Goal: Task Accomplishment & Management: Complete application form

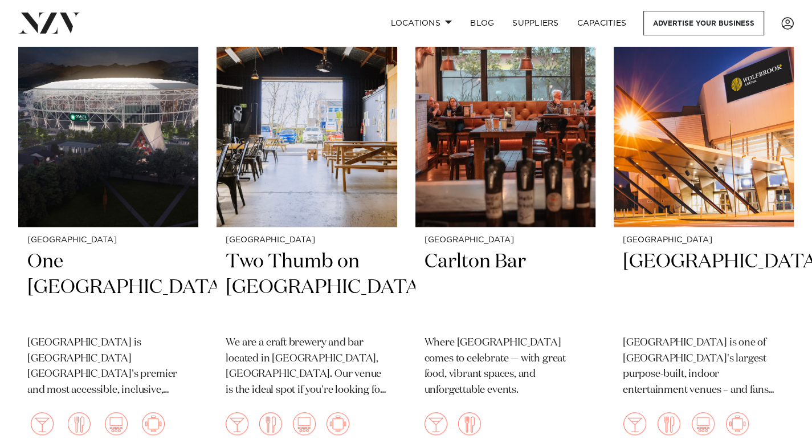
scroll to position [1029, 0]
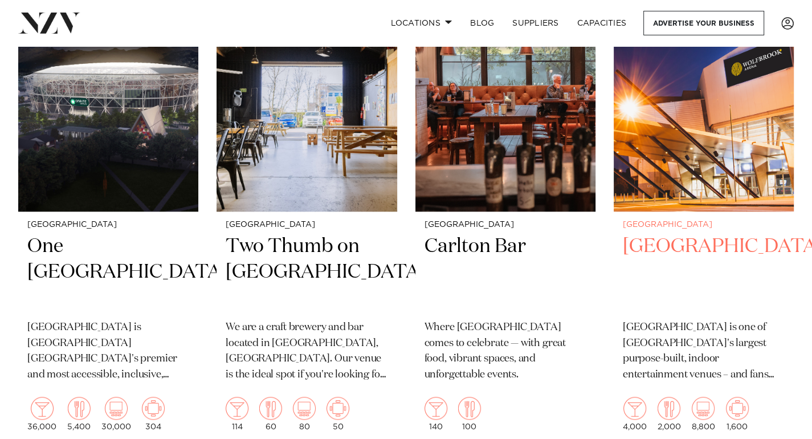
click at [714, 247] on h2 "[GEOGRAPHIC_DATA]" at bounding box center [704, 272] width 162 height 77
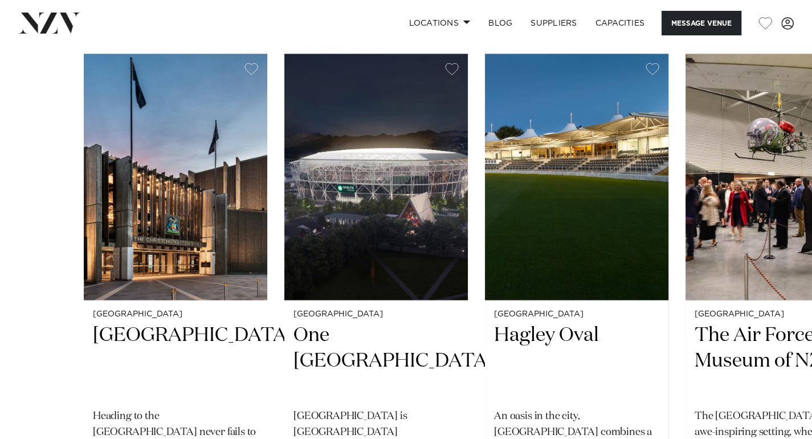
scroll to position [1758, 0]
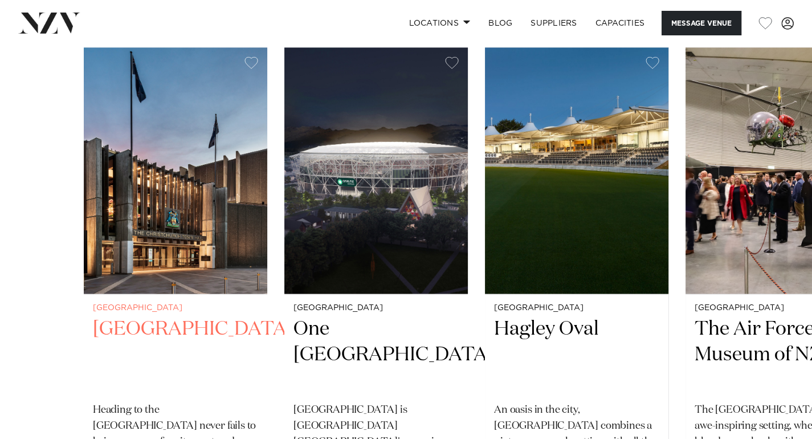
click at [166, 316] on h2 "Christchurch Town Hall" at bounding box center [175, 354] width 165 height 77
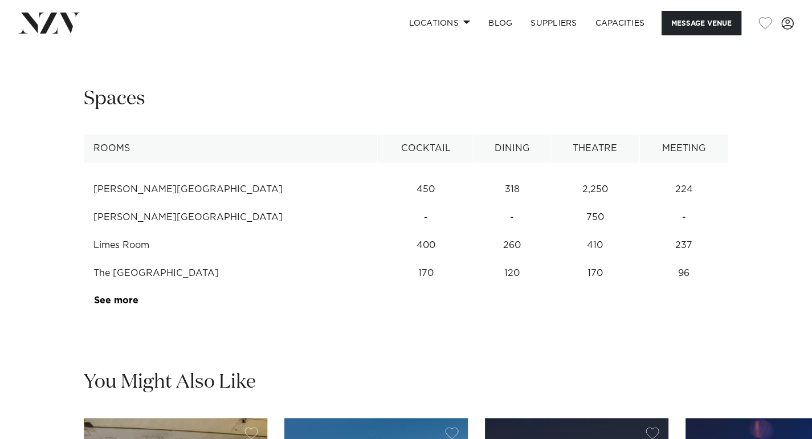
scroll to position [1468, 0]
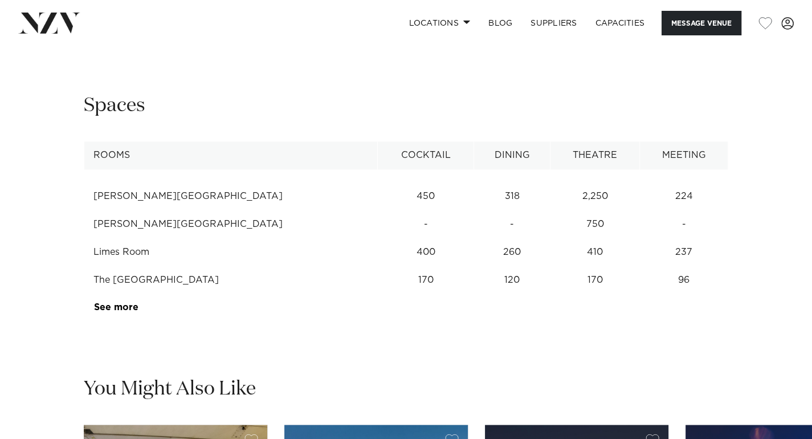
click at [477, 182] on td "318" at bounding box center [512, 196] width 76 height 28
click at [191, 182] on td "Douglas Lilburn Auditorium" at bounding box center [230, 196] width 293 height 28
drag, startPoint x: 125, startPoint y: 125, endPoint x: 140, endPoint y: 123, distance: 15.5
click at [125, 182] on td "Douglas Lilburn Auditorium" at bounding box center [230, 196] width 293 height 28
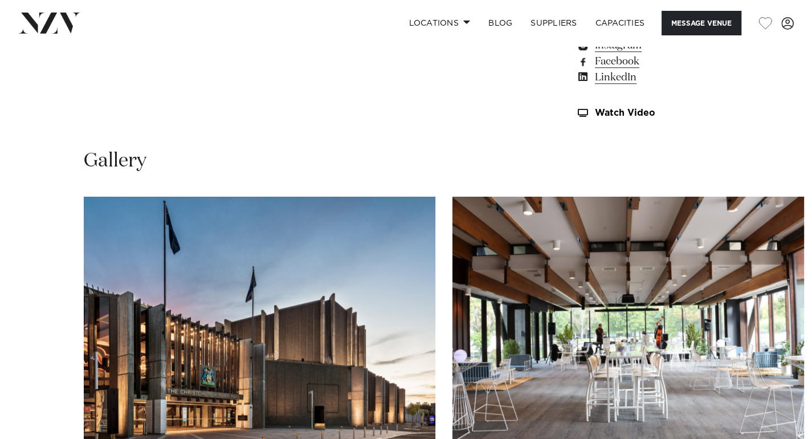
scroll to position [1192, 0]
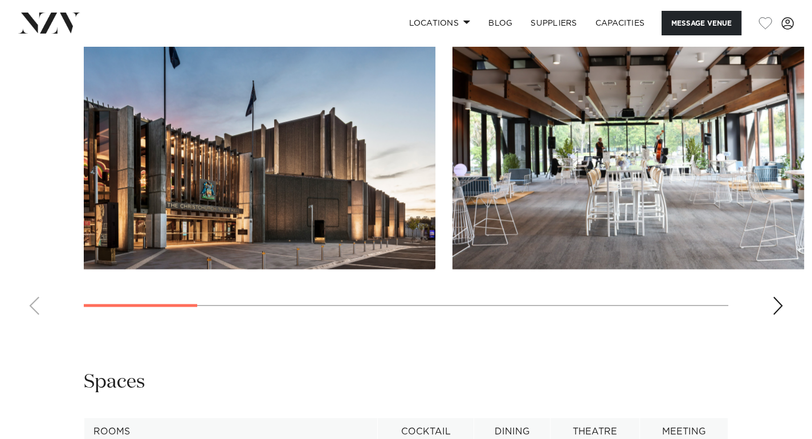
click at [776, 296] on div "Next slide" at bounding box center [777, 305] width 11 height 18
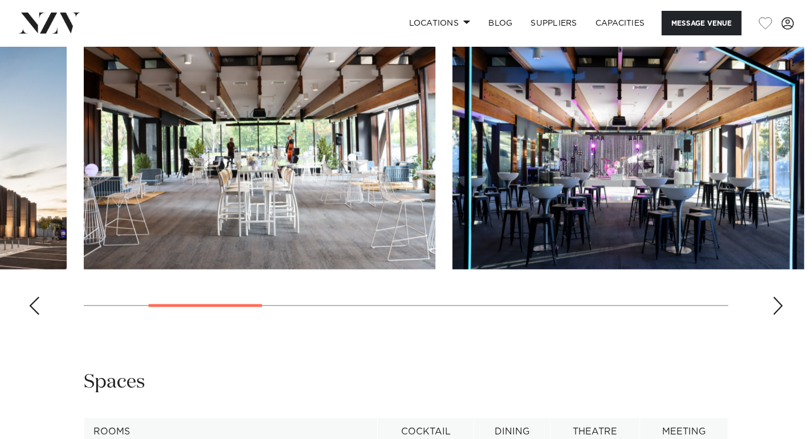
click at [777, 296] on div "Next slide" at bounding box center [777, 305] width 11 height 18
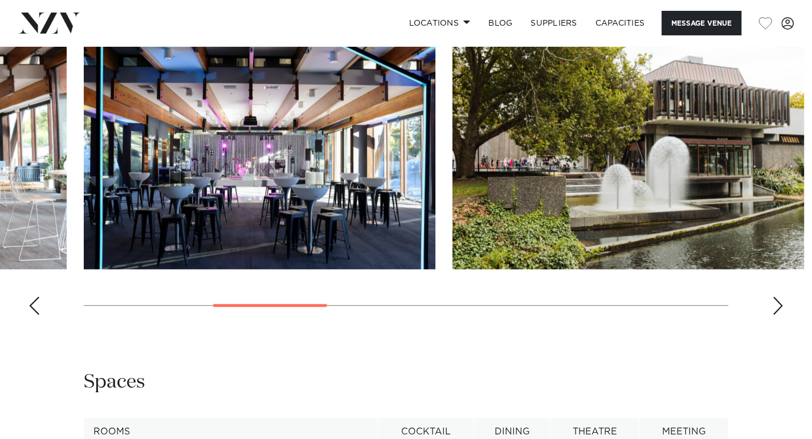
click at [777, 296] on div "Next slide" at bounding box center [777, 305] width 11 height 18
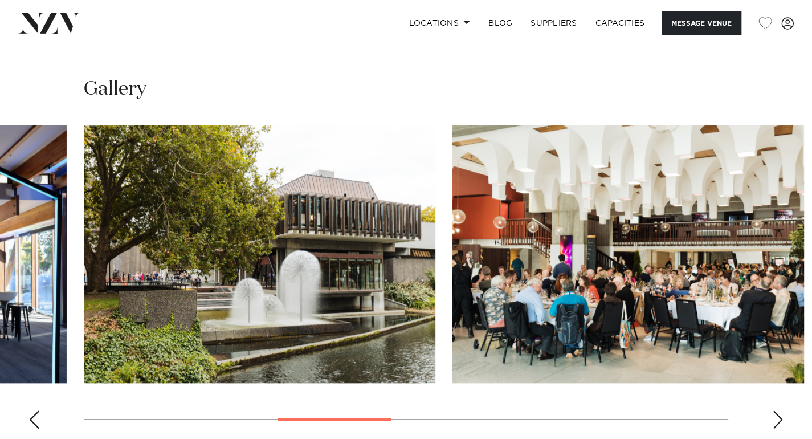
scroll to position [1072, 0]
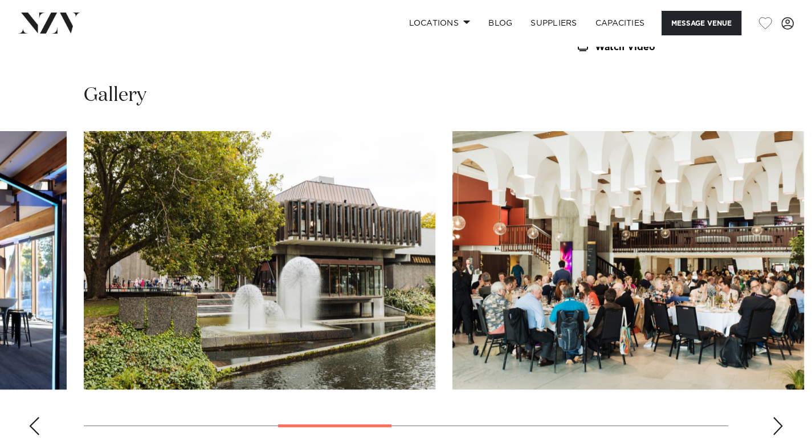
click at [777, 416] on div "Next slide" at bounding box center [777, 425] width 11 height 18
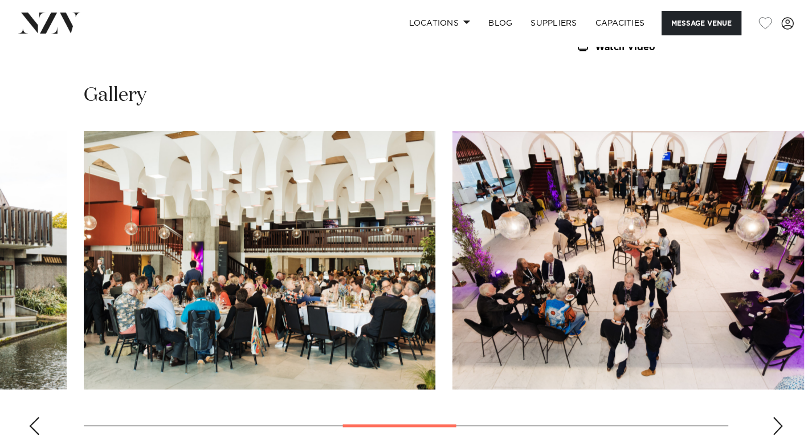
click at [775, 416] on div "Next slide" at bounding box center [777, 425] width 11 height 18
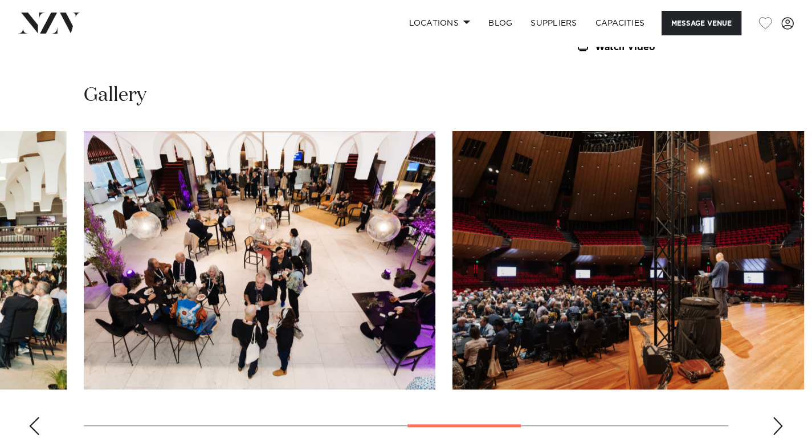
click at [776, 416] on div "Next slide" at bounding box center [777, 425] width 11 height 18
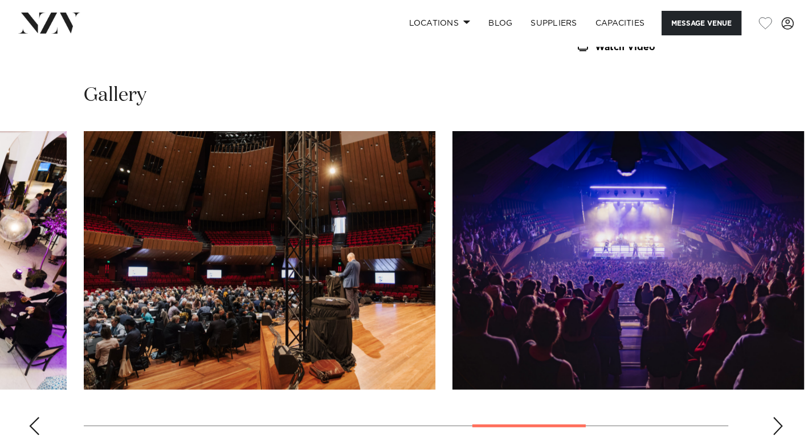
click at [777, 416] on div "Next slide" at bounding box center [777, 425] width 11 height 18
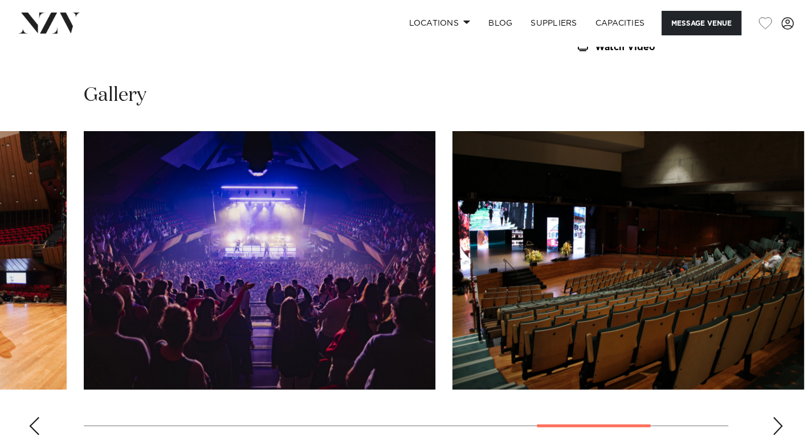
click at [777, 416] on div "Next slide" at bounding box center [777, 425] width 11 height 18
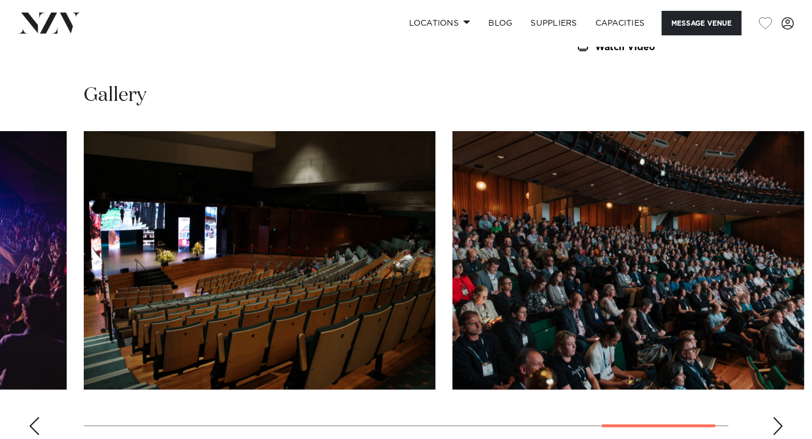
click at [777, 416] on div "Next slide" at bounding box center [777, 425] width 11 height 18
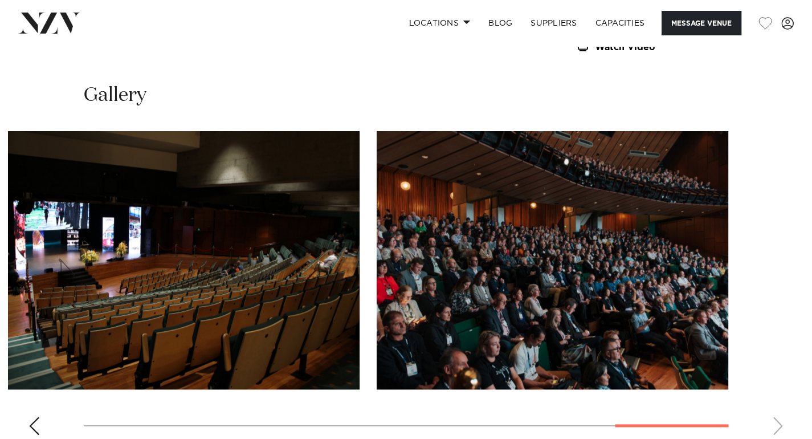
click at [777, 352] on swiper-container at bounding box center [406, 287] width 812 height 313
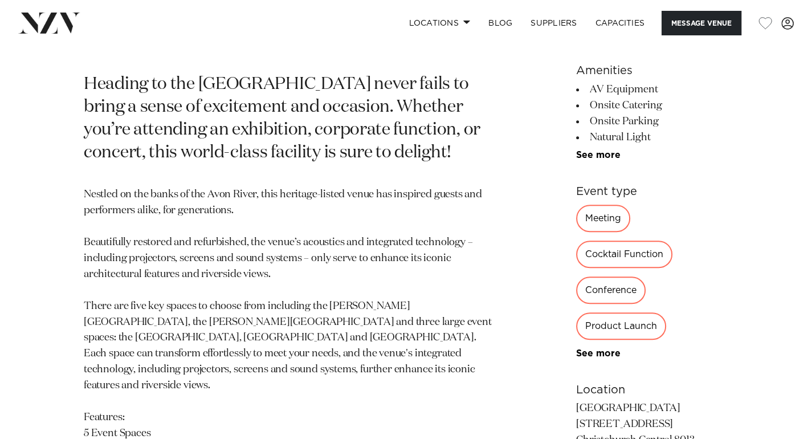
scroll to position [487, 0]
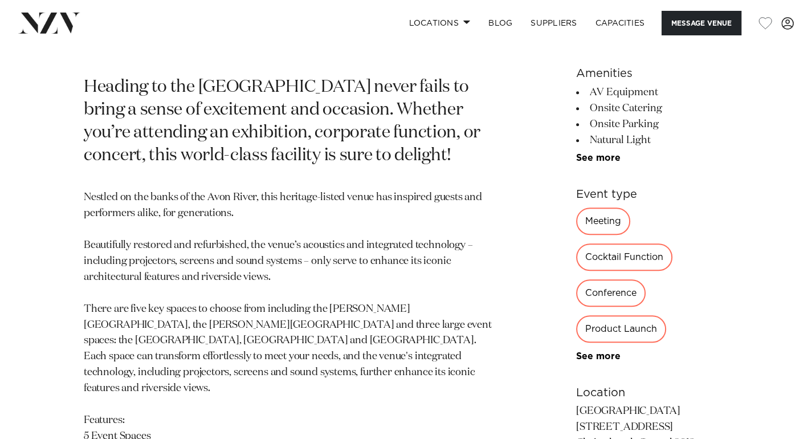
click at [662, 243] on div "Cocktail Function" at bounding box center [624, 256] width 96 height 27
click at [664, 243] on div "Cocktail Function" at bounding box center [624, 256] width 96 height 27
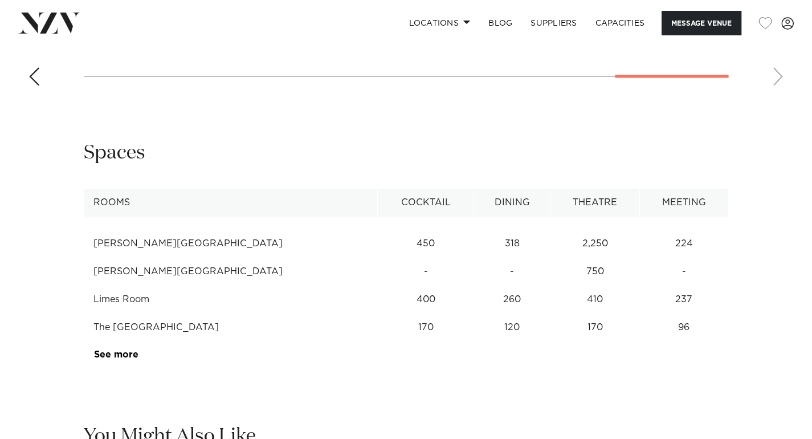
scroll to position [1428, 0]
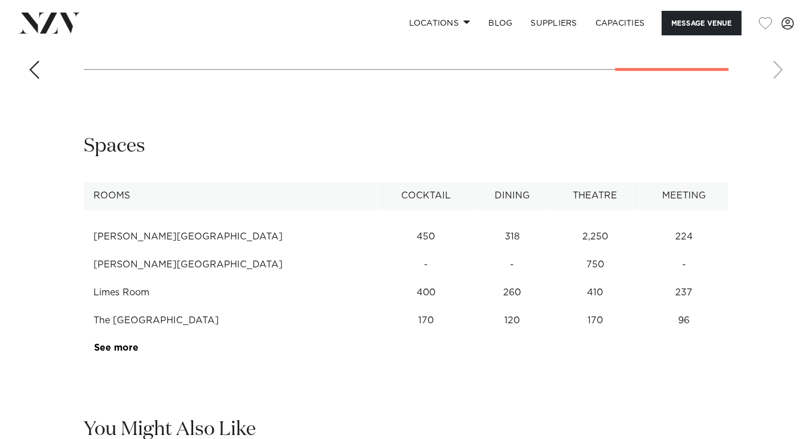
click at [178, 223] on td "Douglas Lilburn Auditorium" at bounding box center [230, 237] width 293 height 28
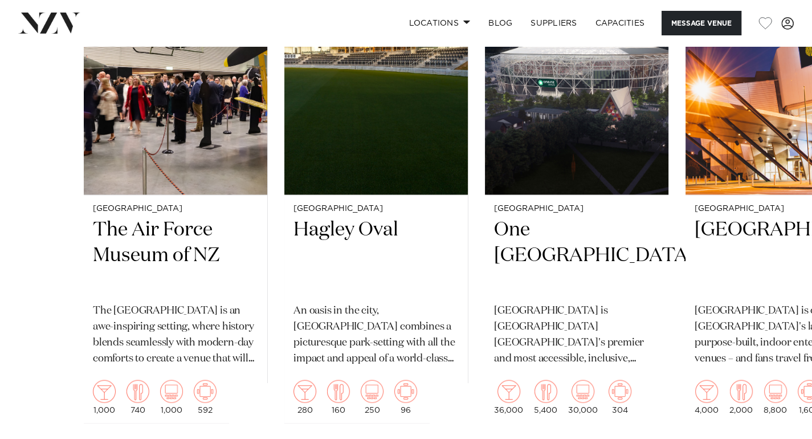
scroll to position [1752, 0]
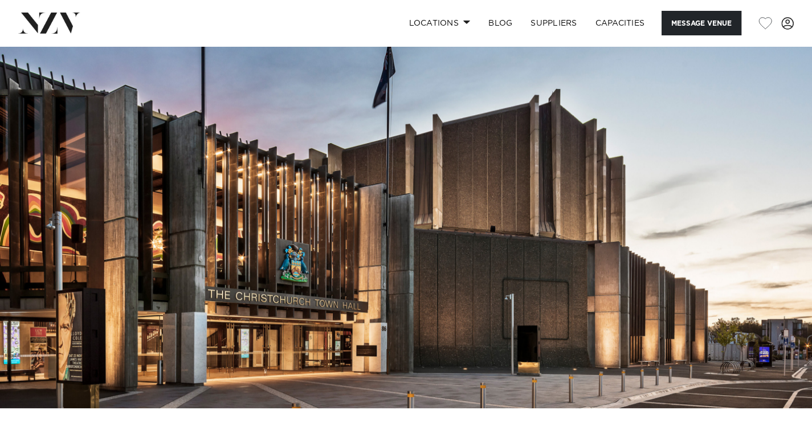
scroll to position [0, 0]
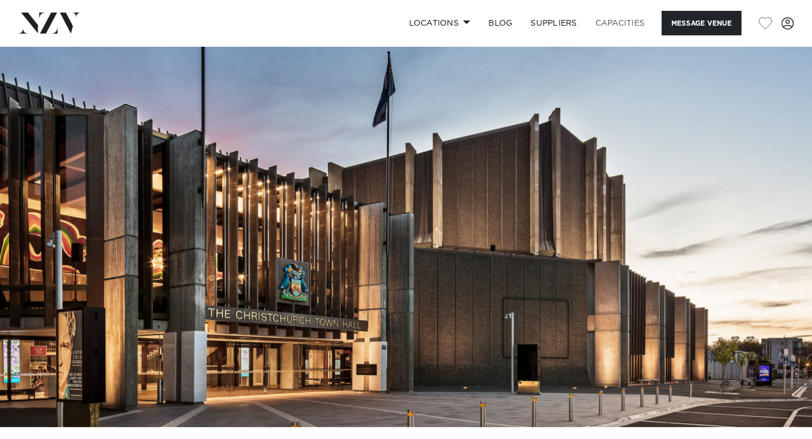
click at [612, 22] on link "Capacities" at bounding box center [620, 23] width 68 height 24
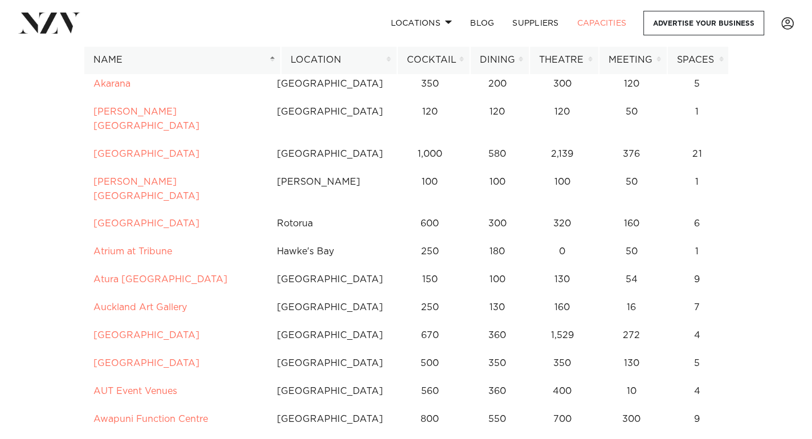
scroll to position [312, 0]
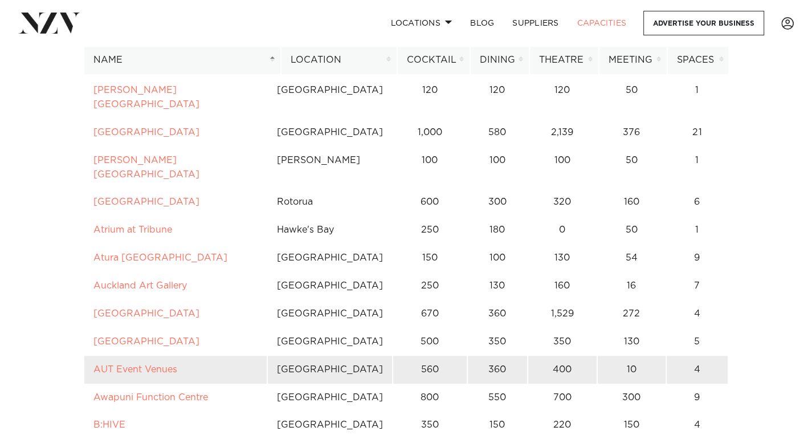
click at [503, 355] on td "360" at bounding box center [497, 369] width 60 height 28
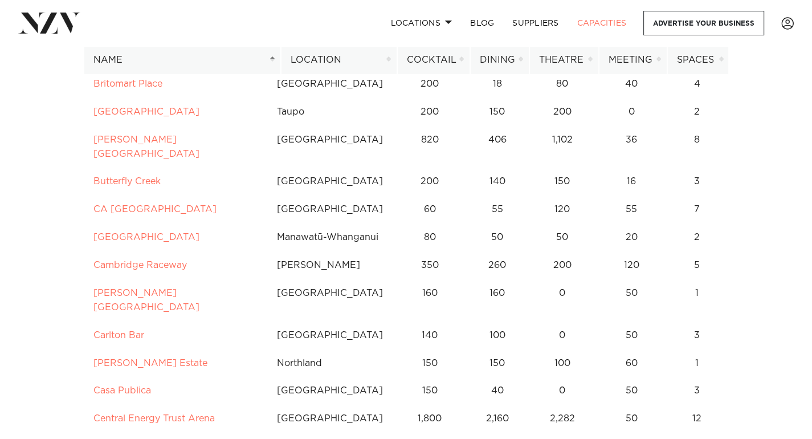
scroll to position [1190, 0]
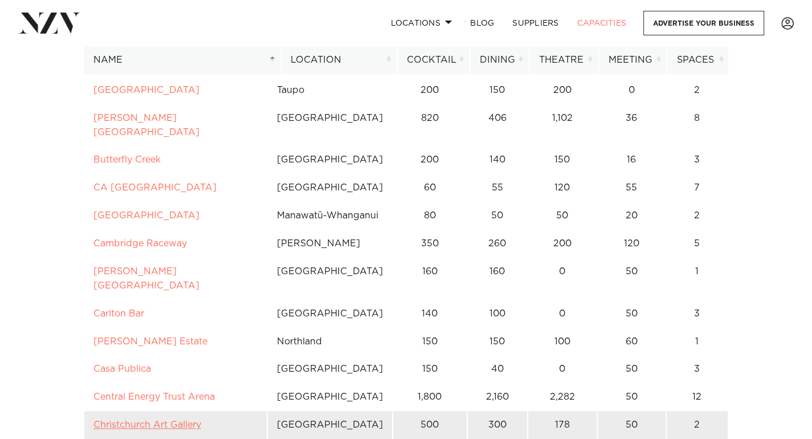
click at [171, 420] on link "Christchurch Art Gallery" at bounding box center [147, 424] width 108 height 9
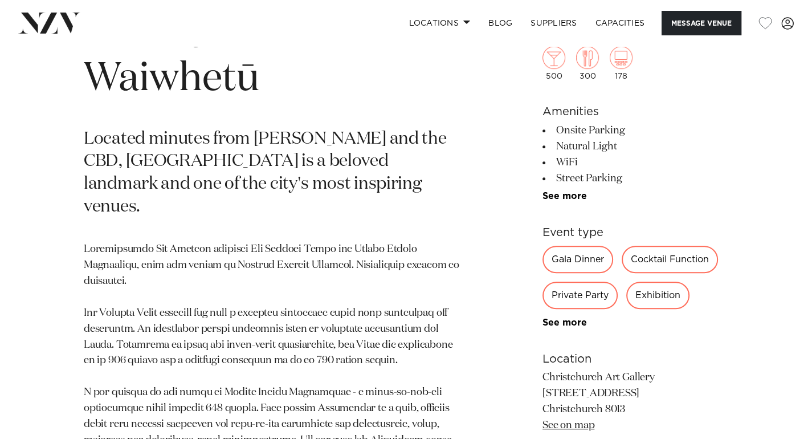
scroll to position [533, 0]
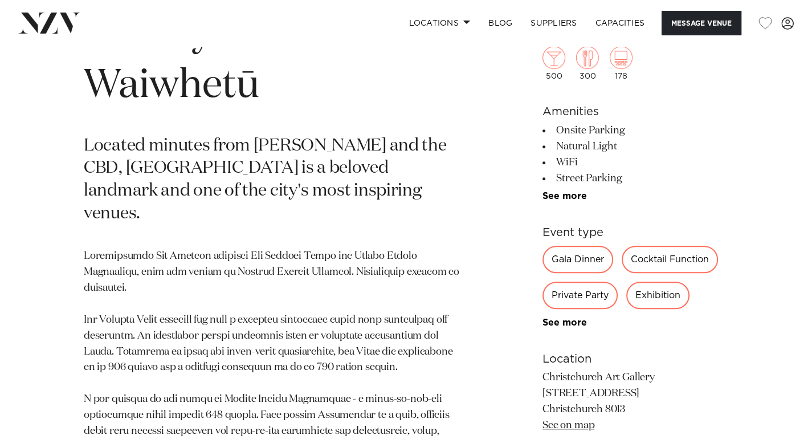
click at [572, 294] on div "Private Party" at bounding box center [579, 294] width 75 height 27
click at [581, 296] on div "Private Party" at bounding box center [579, 294] width 75 height 27
click at [581, 295] on div "Private Party" at bounding box center [579, 294] width 75 height 27
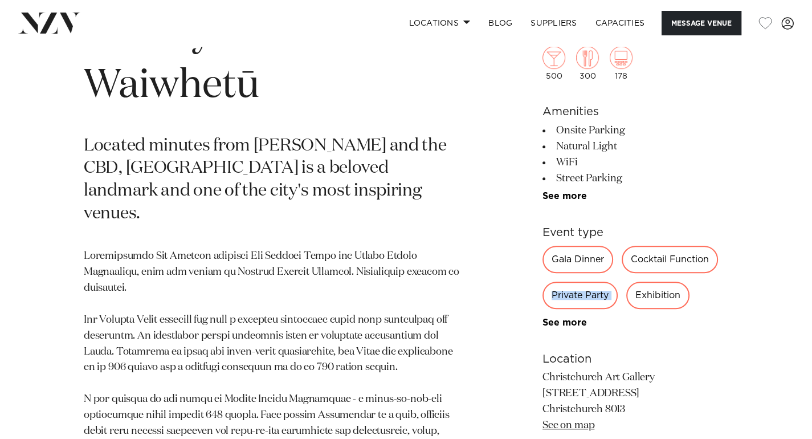
click at [588, 294] on div "Private Party" at bounding box center [579, 294] width 75 height 27
click at [613, 313] on div "Gala Dinner Cocktail Function Private Party Exhibition Wedding Product Launch A…" at bounding box center [635, 286] width 186 height 82
click at [607, 294] on div "Private Party" at bounding box center [579, 294] width 75 height 27
click at [606, 292] on div "Private Party" at bounding box center [579, 294] width 75 height 27
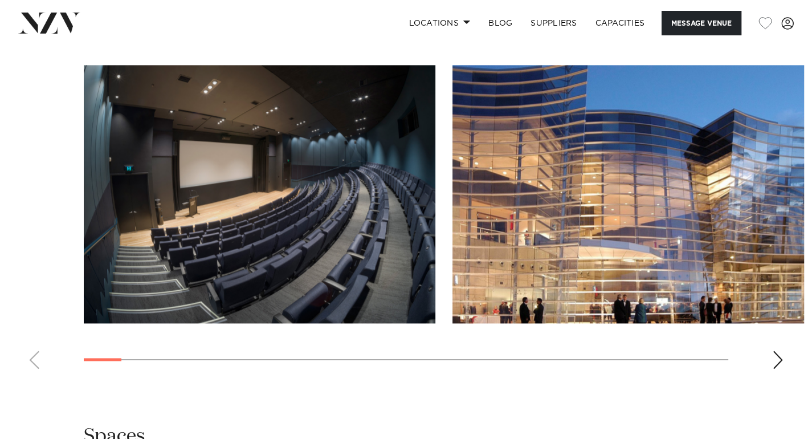
scroll to position [1247, 0]
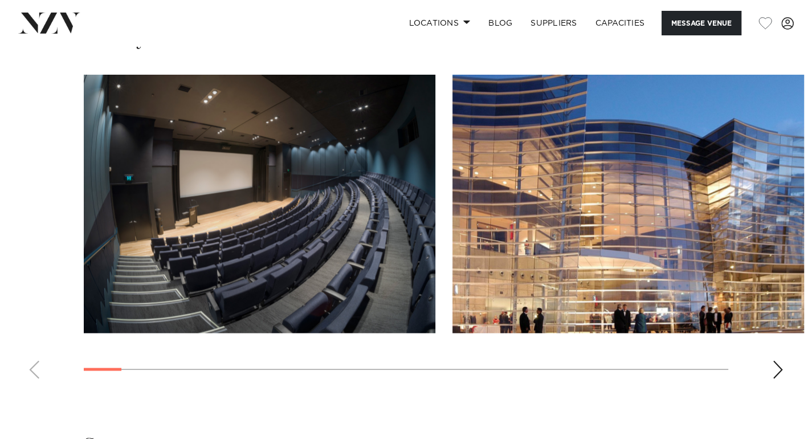
click at [779, 360] on div "Next slide" at bounding box center [777, 369] width 11 height 18
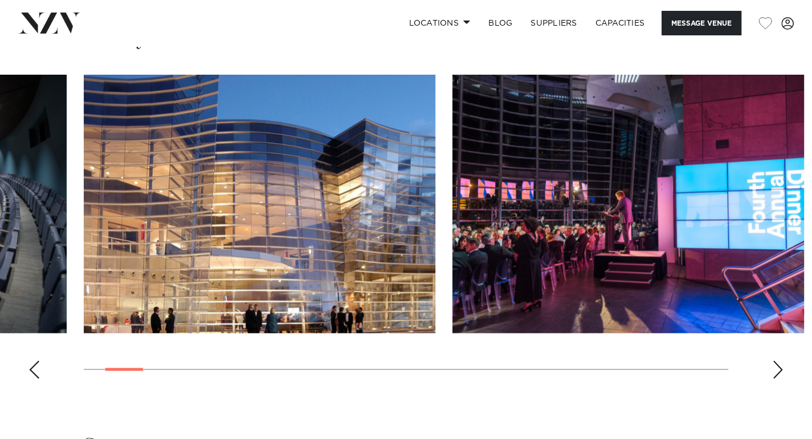
click at [779, 360] on div "Next slide" at bounding box center [777, 369] width 11 height 18
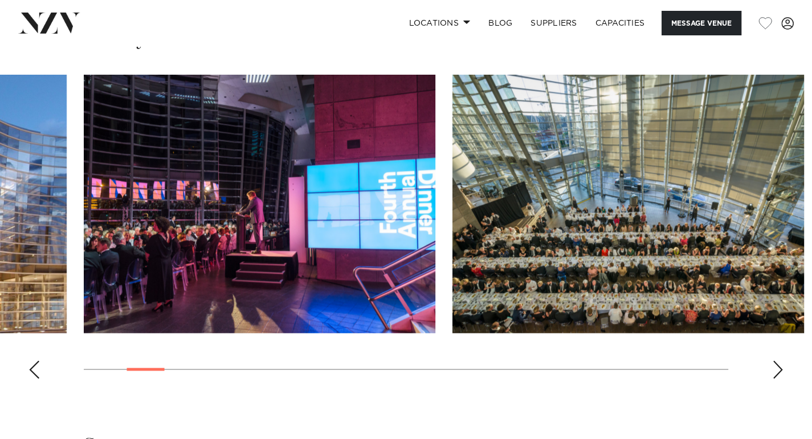
click at [779, 360] on div "Next slide" at bounding box center [777, 369] width 11 height 18
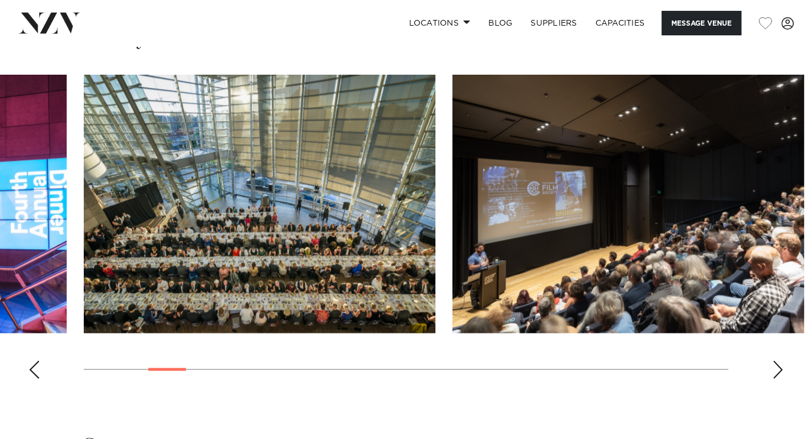
click at [779, 360] on div "Next slide" at bounding box center [777, 369] width 11 height 18
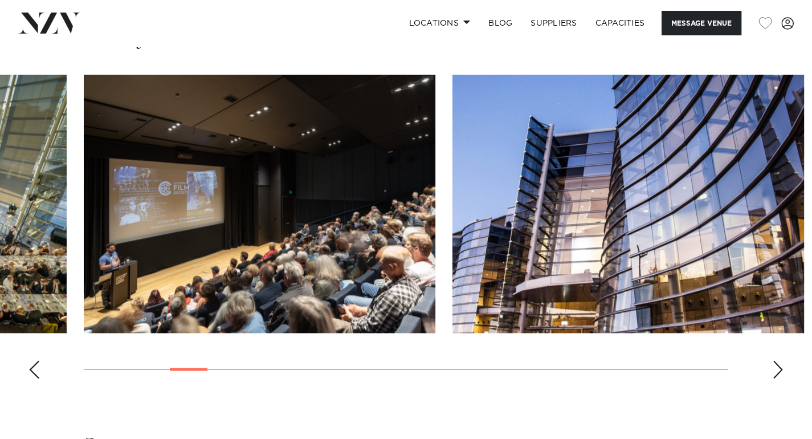
click at [779, 360] on div "Next slide" at bounding box center [777, 369] width 11 height 18
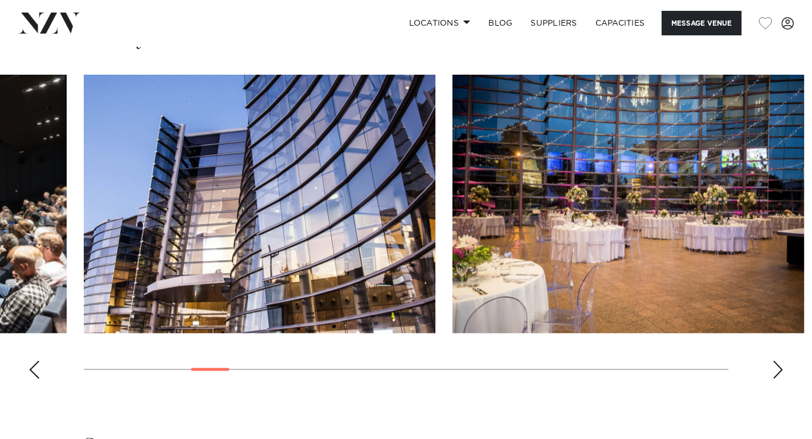
click at [775, 360] on div "Next slide" at bounding box center [777, 369] width 11 height 18
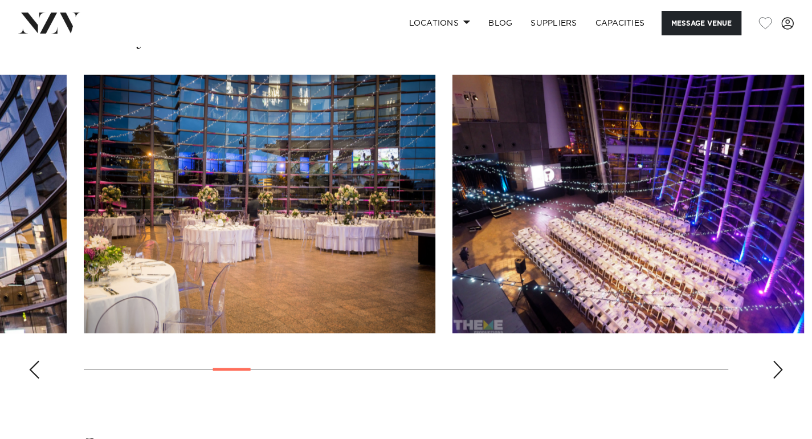
click at [775, 360] on div "Next slide" at bounding box center [777, 369] width 11 height 18
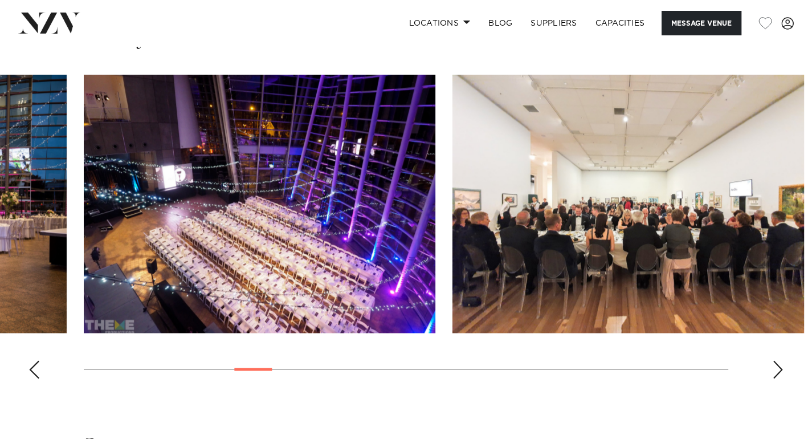
click at [774, 360] on div "Next slide" at bounding box center [777, 369] width 11 height 18
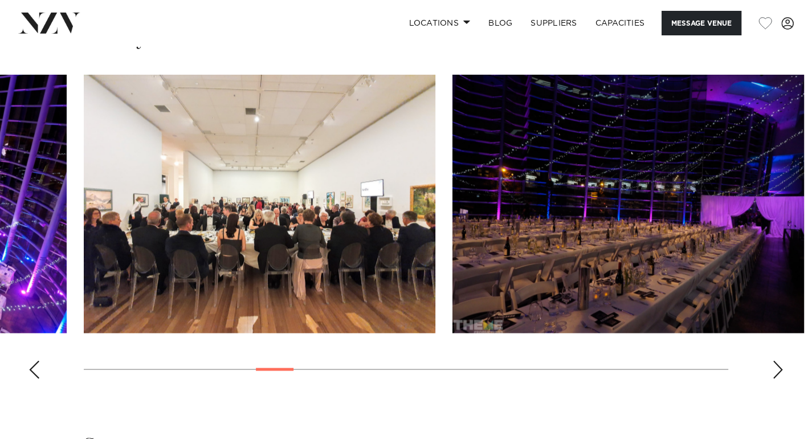
click at [775, 360] on div "Next slide" at bounding box center [777, 369] width 11 height 18
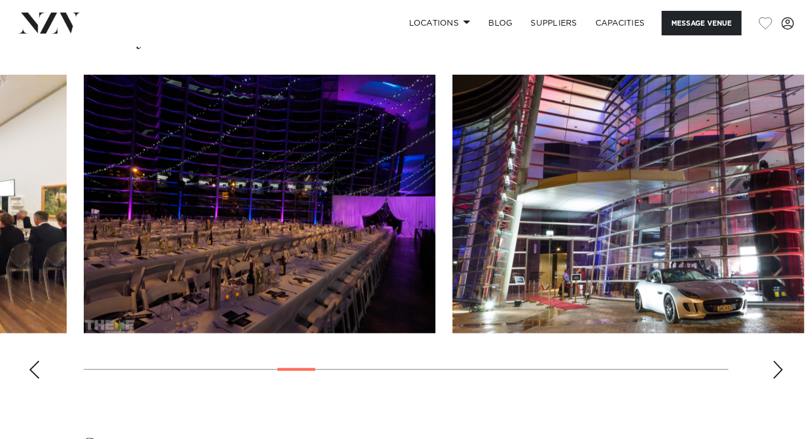
click at [775, 360] on div "Next slide" at bounding box center [777, 369] width 11 height 18
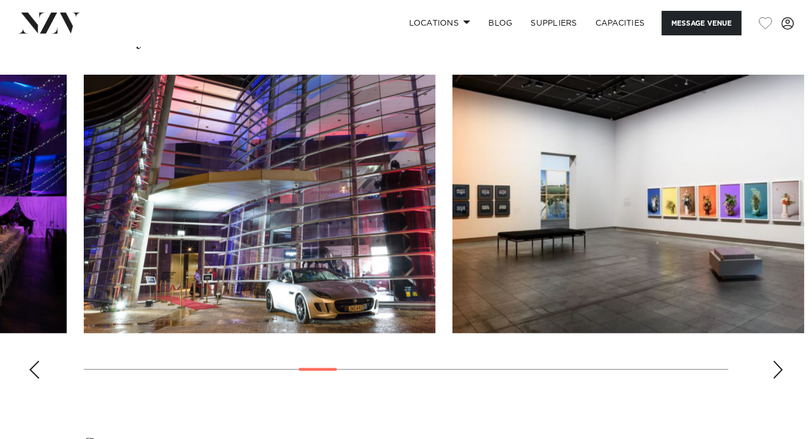
click at [774, 360] on div "Next slide" at bounding box center [777, 369] width 11 height 18
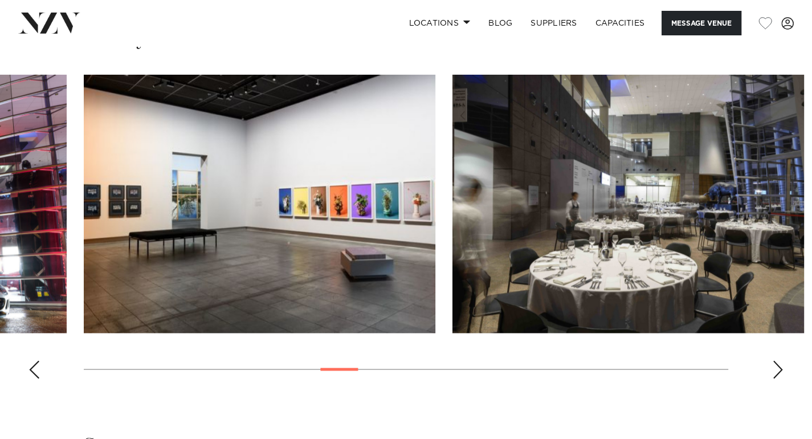
click at [774, 360] on div "Next slide" at bounding box center [777, 369] width 11 height 18
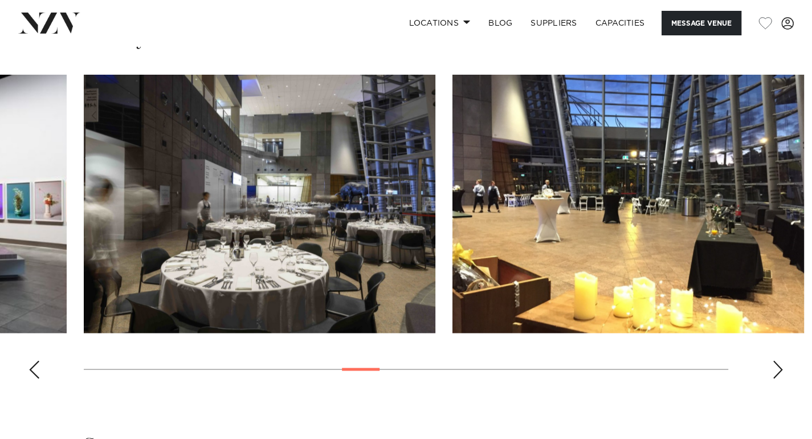
click at [774, 360] on div "Next slide" at bounding box center [777, 369] width 11 height 18
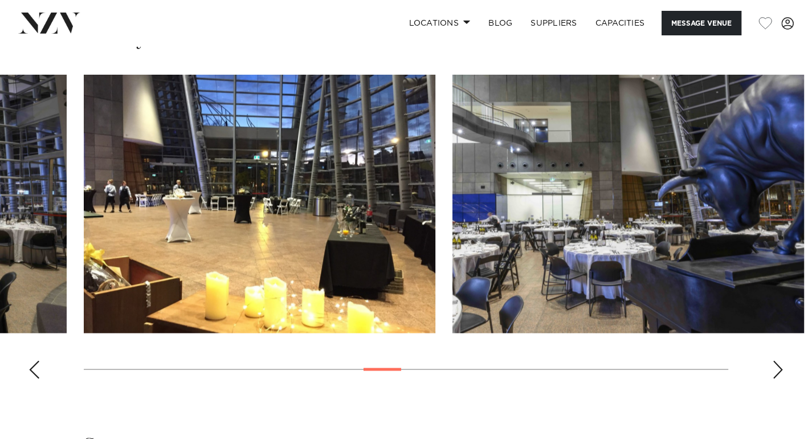
click at [773, 360] on div "Next slide" at bounding box center [777, 369] width 11 height 18
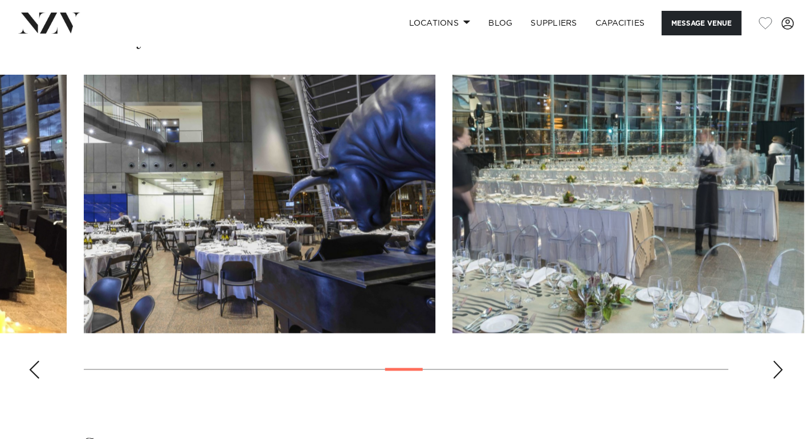
click at [773, 360] on div "Next slide" at bounding box center [777, 369] width 11 height 18
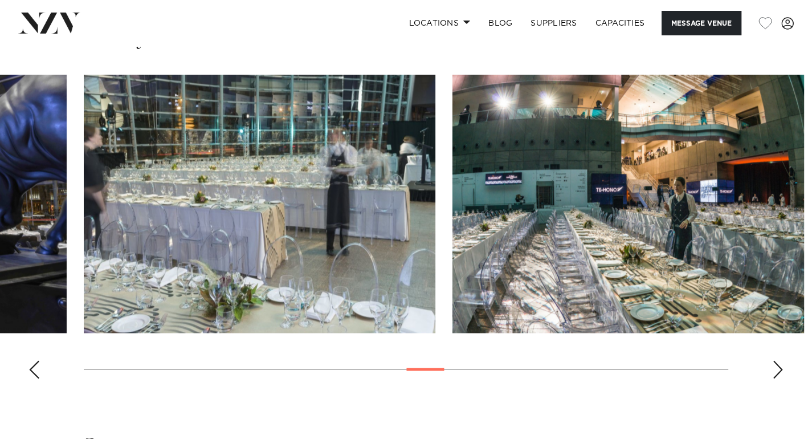
click at [777, 360] on div "Next slide" at bounding box center [777, 369] width 11 height 18
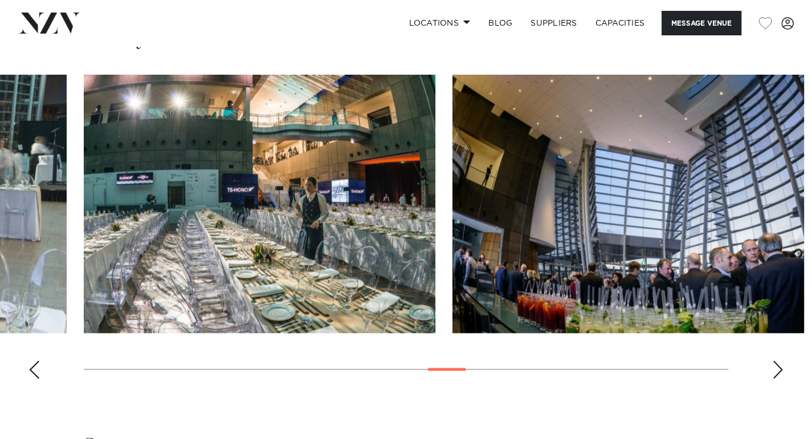
click at [777, 360] on div "Next slide" at bounding box center [777, 369] width 11 height 18
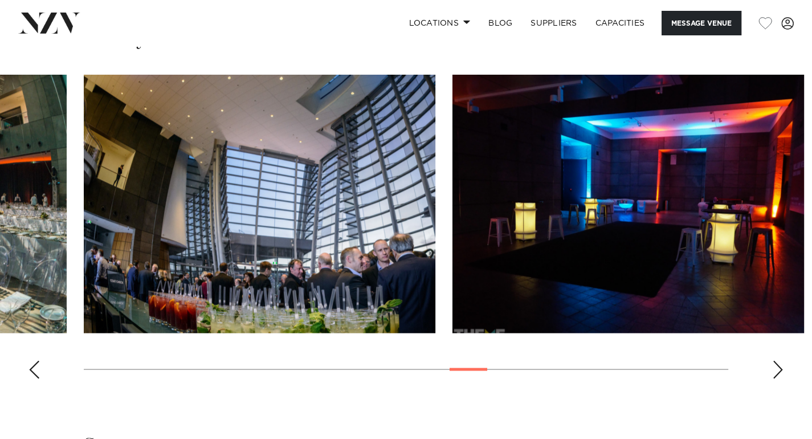
click at [777, 360] on div "Next slide" at bounding box center [777, 369] width 11 height 18
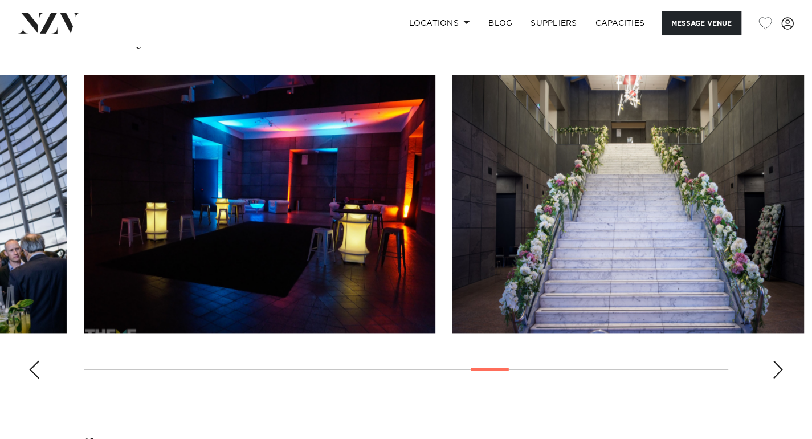
click at [777, 360] on div "Next slide" at bounding box center [777, 369] width 11 height 18
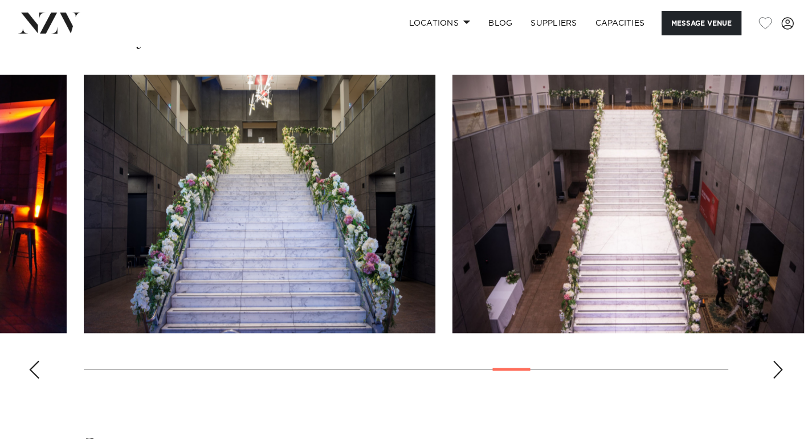
click at [777, 360] on div "Next slide" at bounding box center [777, 369] width 11 height 18
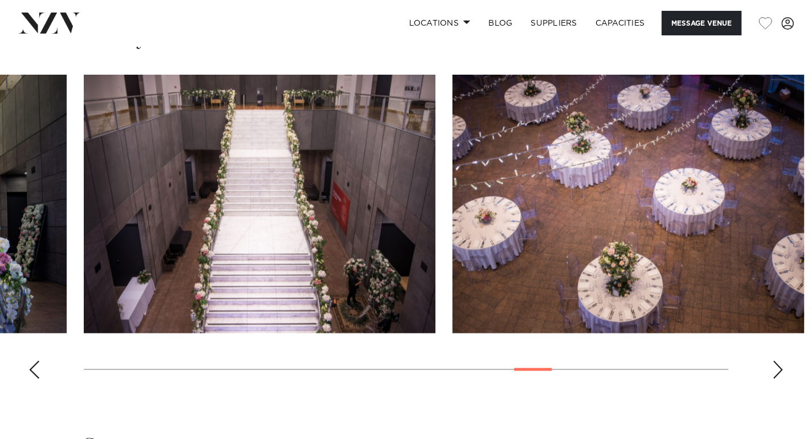
click at [773, 360] on div "Next slide" at bounding box center [777, 369] width 11 height 18
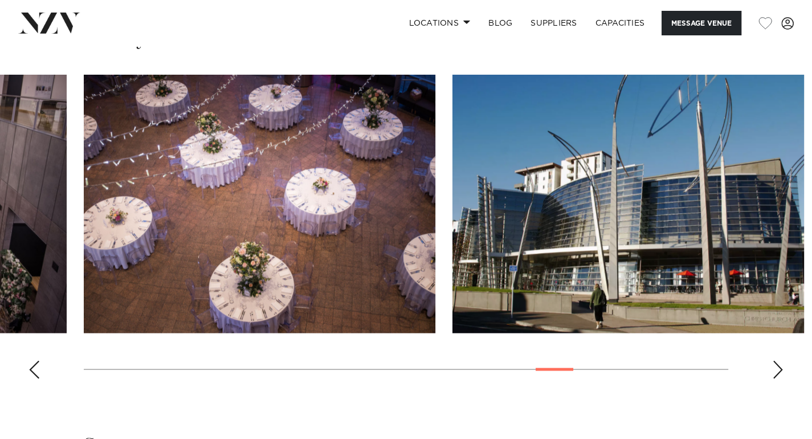
click at [32, 360] on div "Previous slide" at bounding box center [33, 369] width 11 height 18
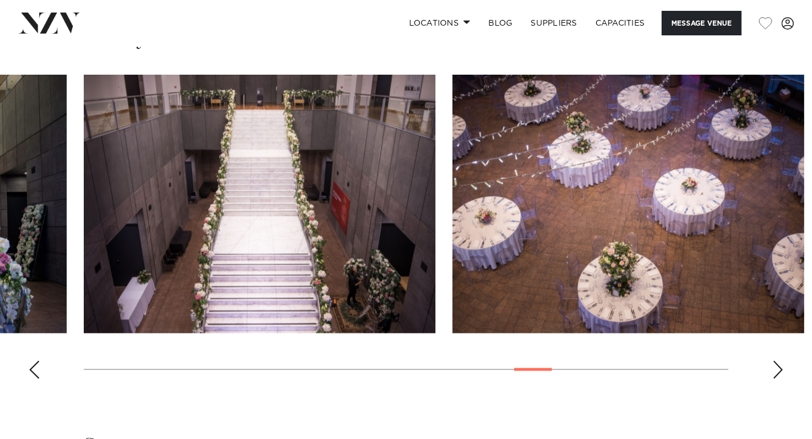
click at [774, 360] on div "Next slide" at bounding box center [777, 369] width 11 height 18
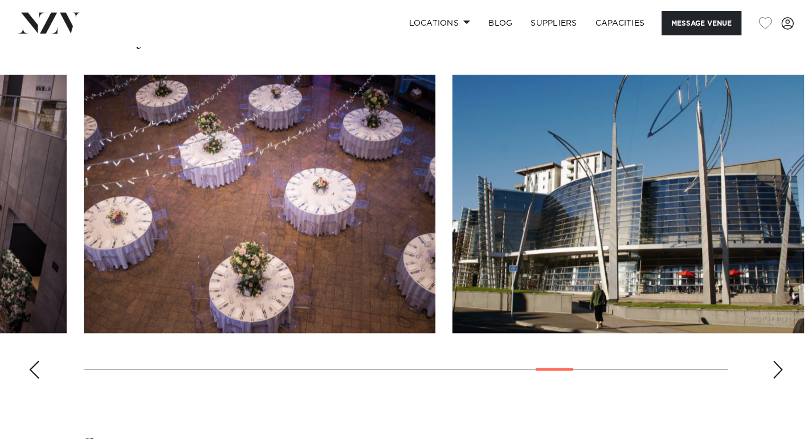
click at [776, 360] on div "Next slide" at bounding box center [777, 369] width 11 height 18
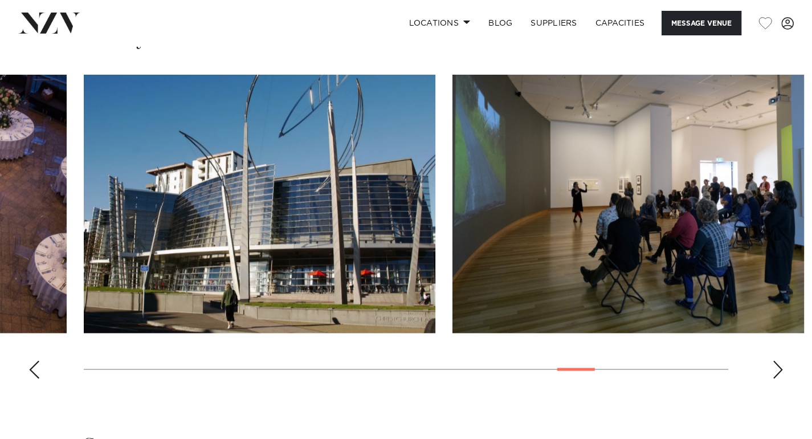
click at [776, 360] on div "Next slide" at bounding box center [777, 369] width 11 height 18
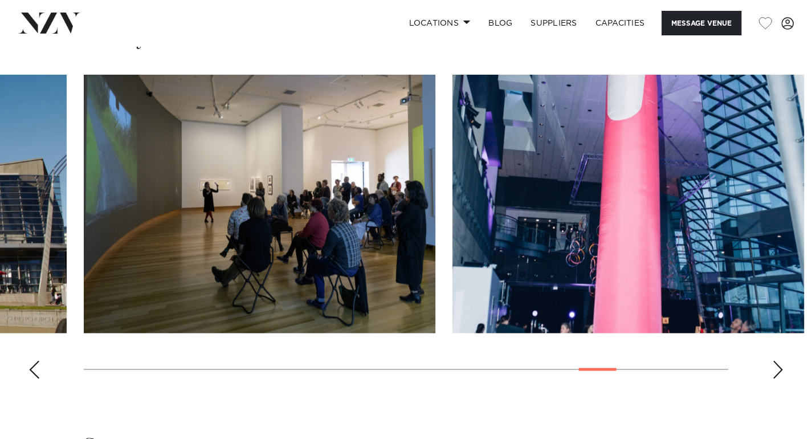
click at [776, 360] on div "Next slide" at bounding box center [777, 369] width 11 height 18
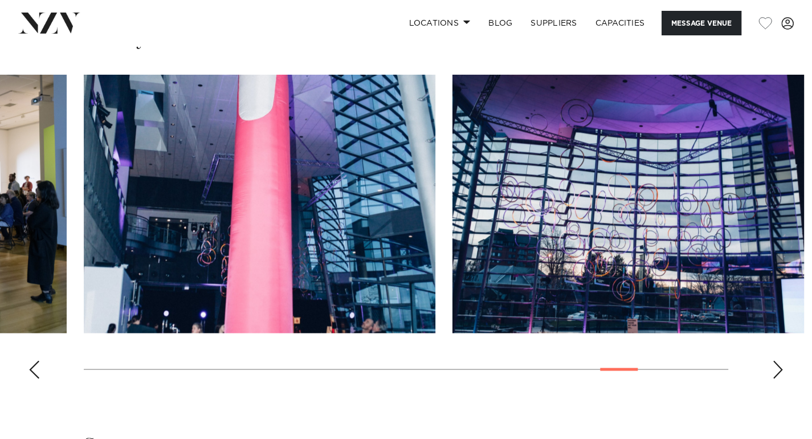
click at [776, 360] on div "Next slide" at bounding box center [777, 369] width 11 height 18
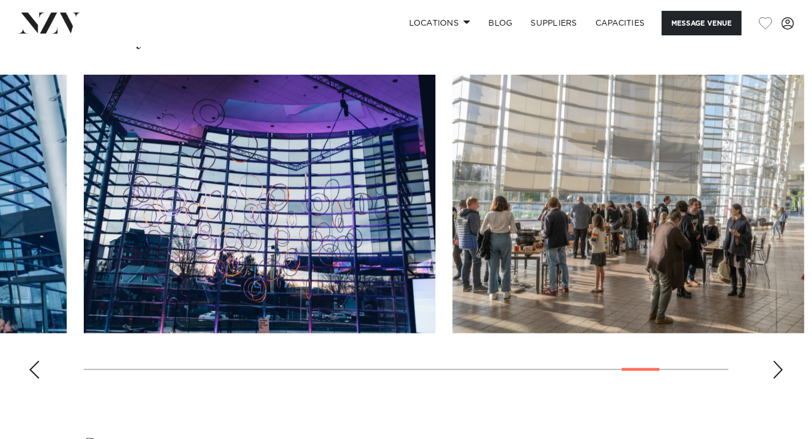
click at [776, 360] on div "Next slide" at bounding box center [777, 369] width 11 height 18
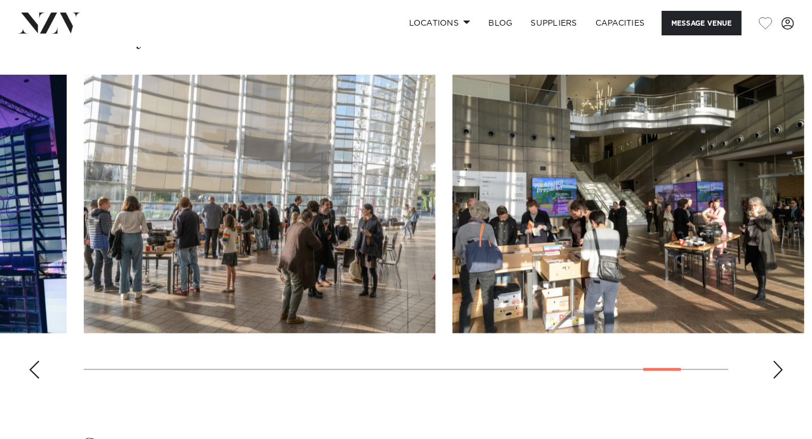
click at [776, 360] on div "Next slide" at bounding box center [777, 369] width 11 height 18
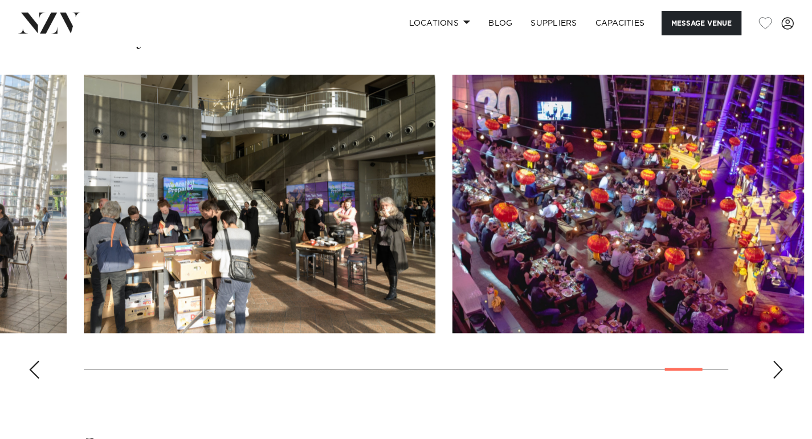
click at [776, 360] on div "Next slide" at bounding box center [777, 369] width 11 height 18
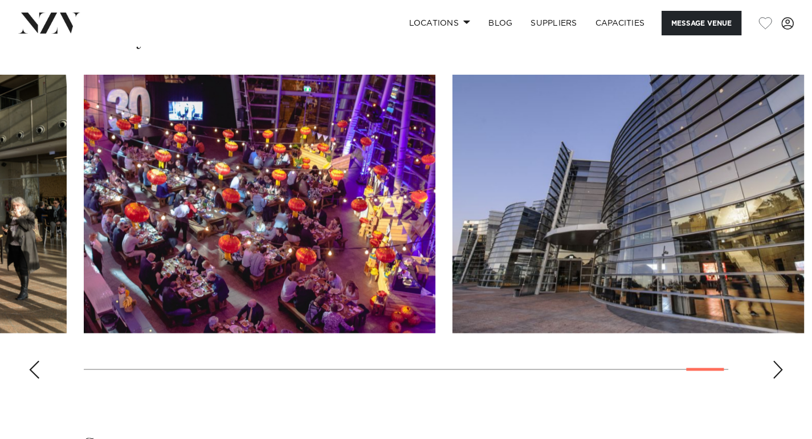
click at [776, 360] on div "Next slide" at bounding box center [777, 369] width 11 height 18
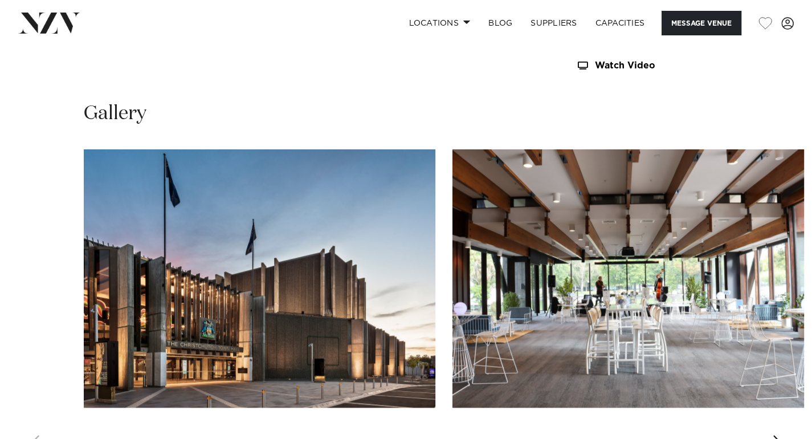
scroll to position [1070, 0]
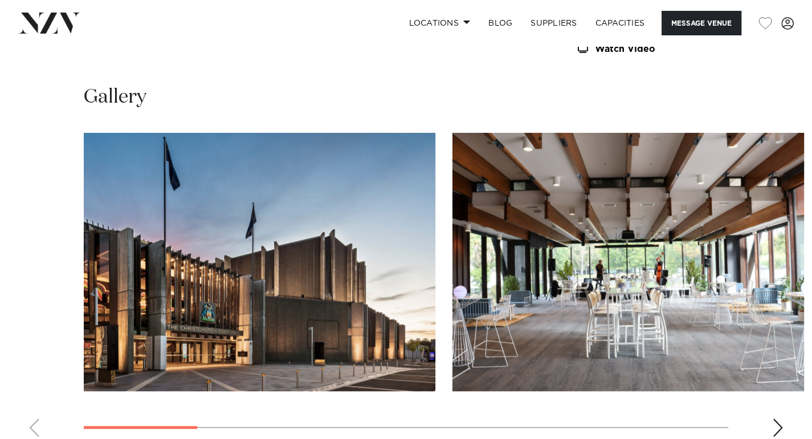
click at [781, 418] on div "Next slide" at bounding box center [777, 427] width 11 height 18
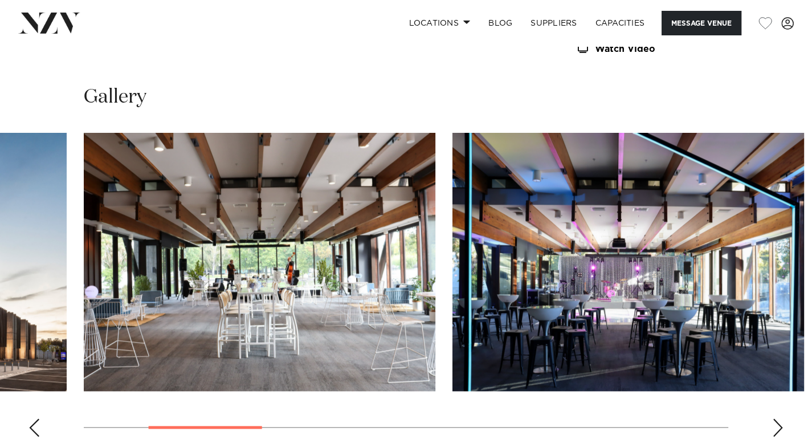
click at [773, 418] on div "Next slide" at bounding box center [777, 427] width 11 height 18
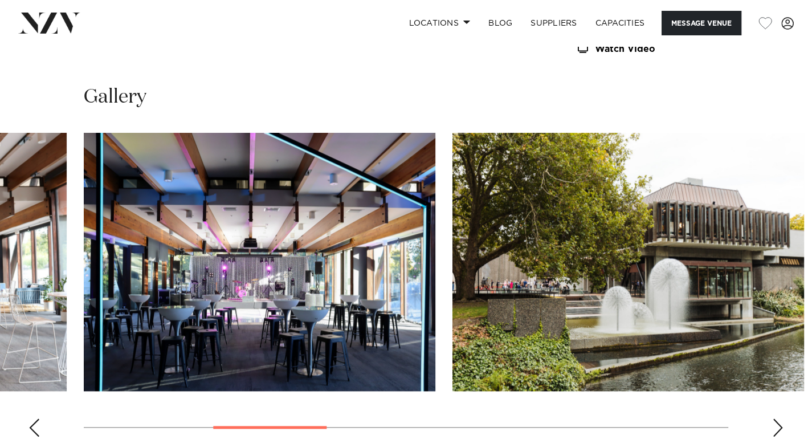
click at [772, 418] on div "Next slide" at bounding box center [777, 427] width 11 height 18
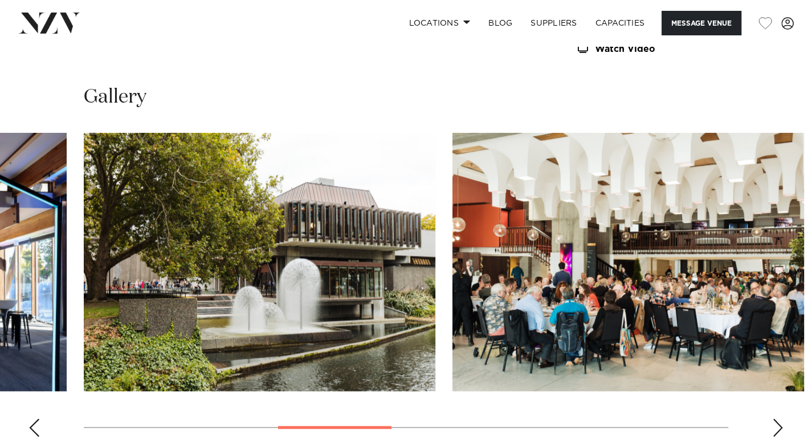
click at [772, 418] on div "Next slide" at bounding box center [777, 427] width 11 height 18
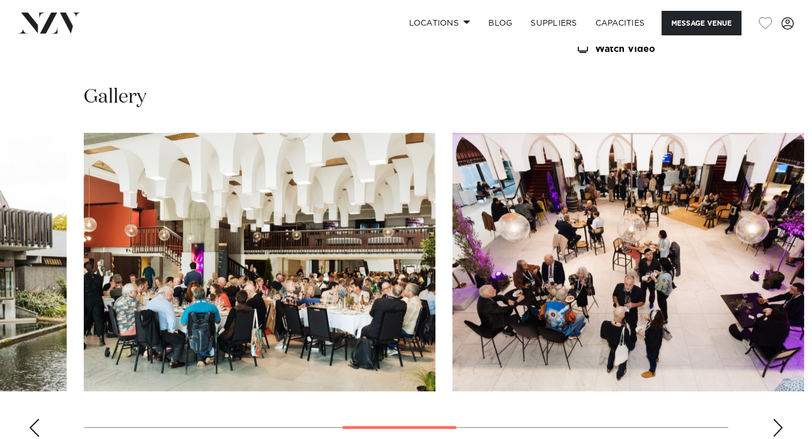
click at [772, 418] on div "Next slide" at bounding box center [777, 427] width 11 height 18
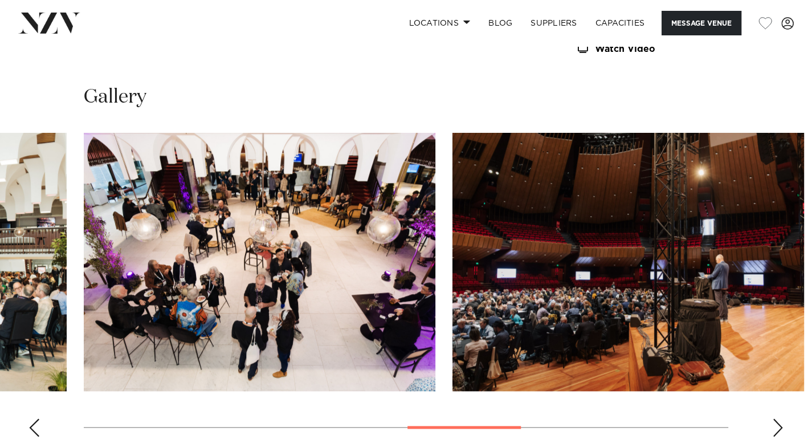
click at [772, 418] on div "Next slide" at bounding box center [777, 427] width 11 height 18
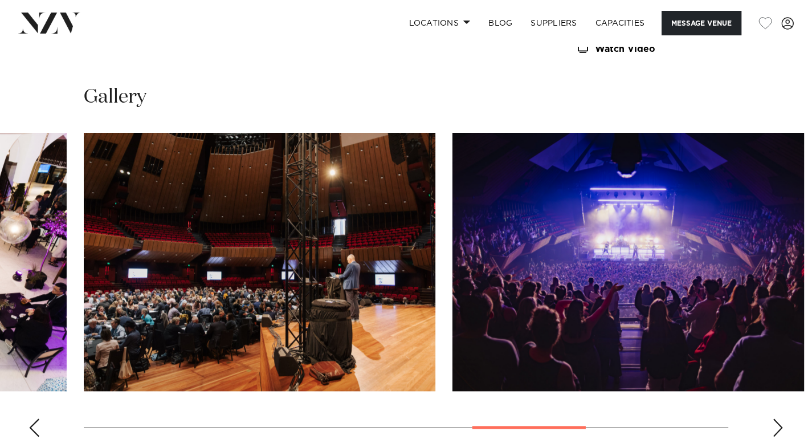
click at [772, 418] on div "Next slide" at bounding box center [777, 427] width 11 height 18
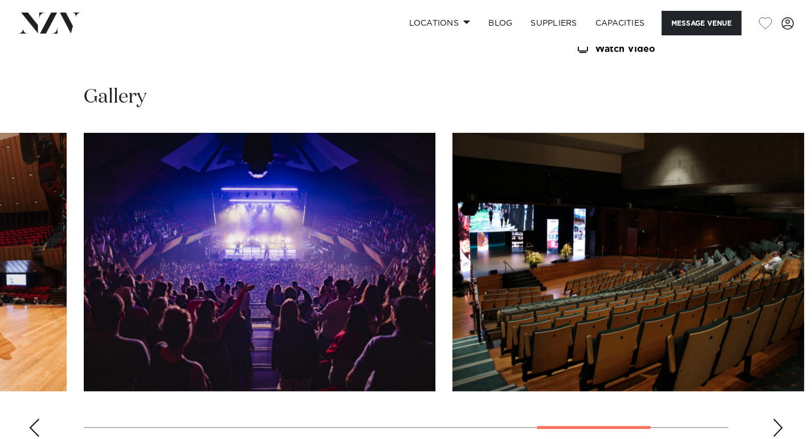
click at [772, 418] on div "Next slide" at bounding box center [777, 427] width 11 height 18
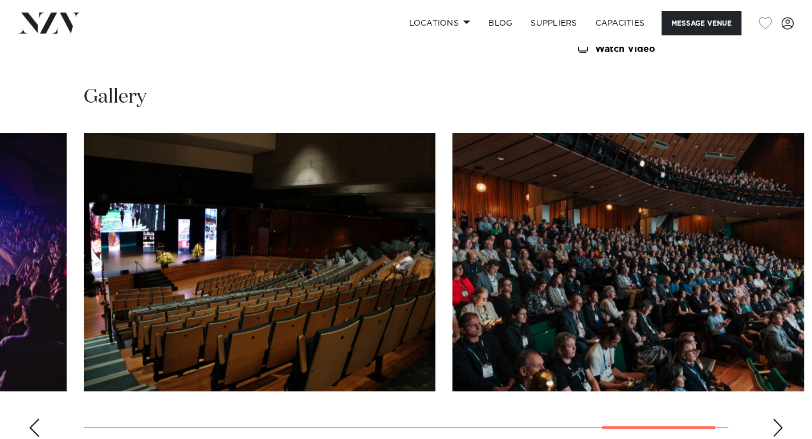
click at [772, 418] on div "Next slide" at bounding box center [777, 427] width 11 height 18
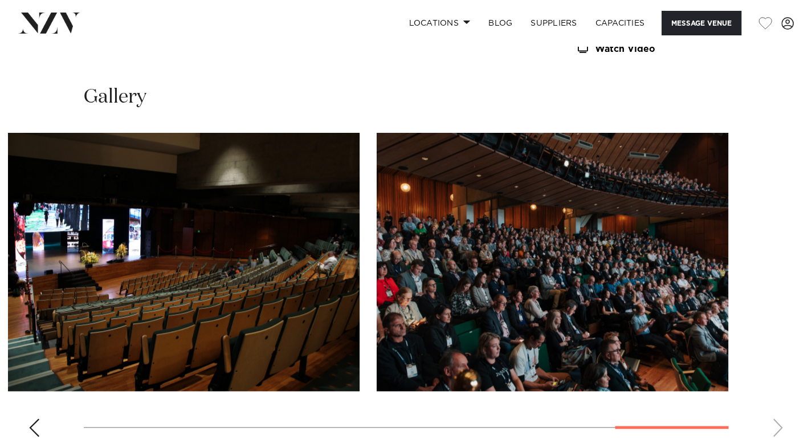
click at [772, 353] on swiper-container at bounding box center [406, 289] width 812 height 313
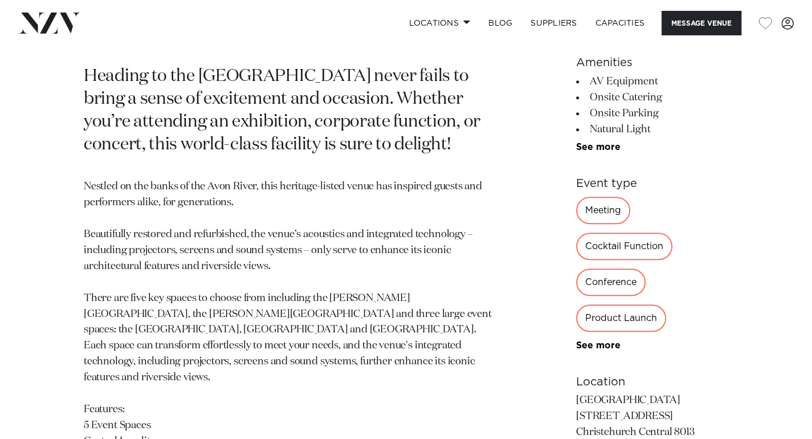
scroll to position [491, 0]
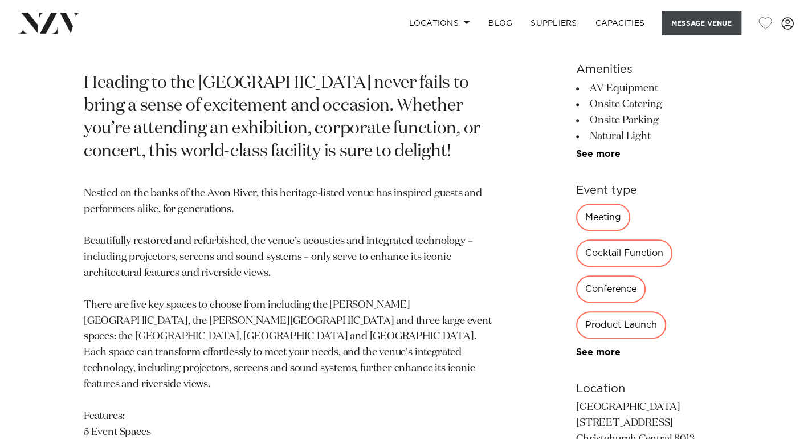
click at [713, 23] on button "Message Venue" at bounding box center [701, 23] width 80 height 24
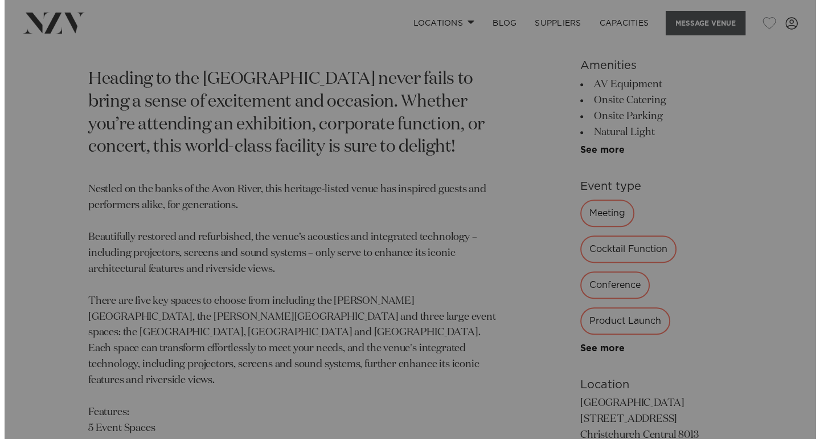
scroll to position [495, 0]
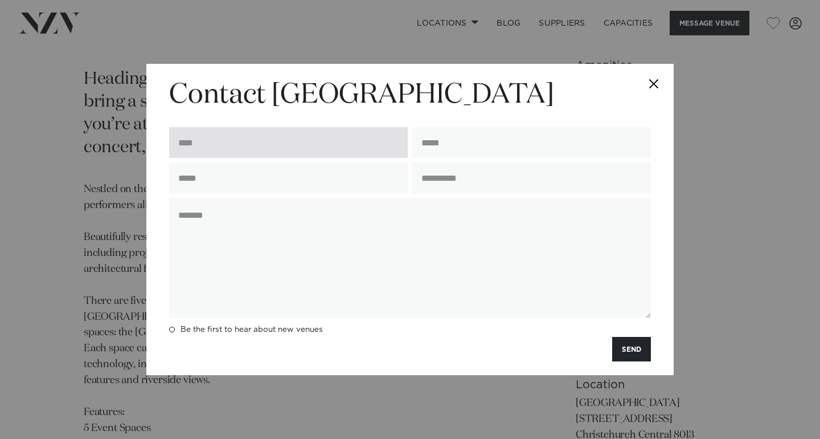
click at [337, 145] on input "text" at bounding box center [288, 142] width 239 height 31
type input "*"
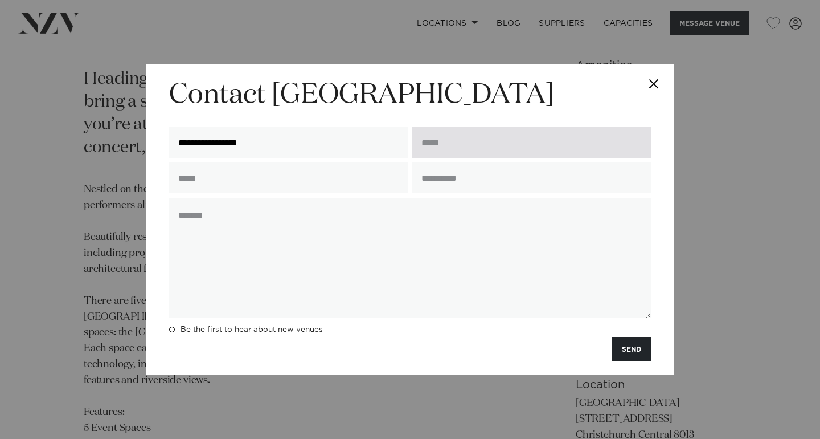
type input "**********"
click at [511, 152] on input "email" at bounding box center [531, 142] width 239 height 31
type input "**********"
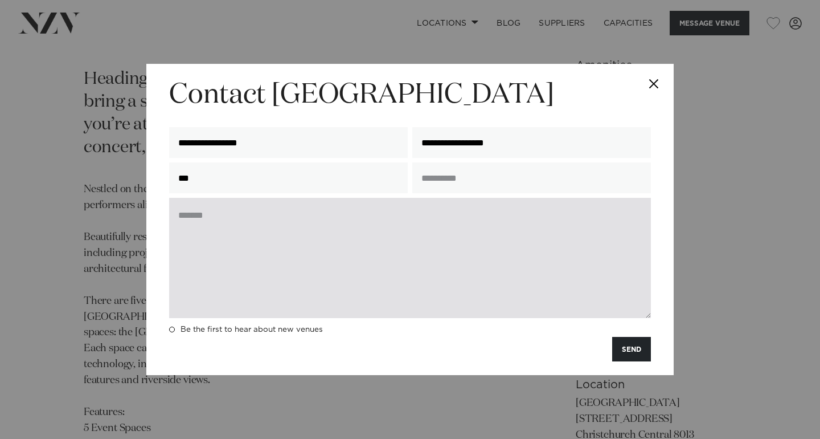
type input "**********"
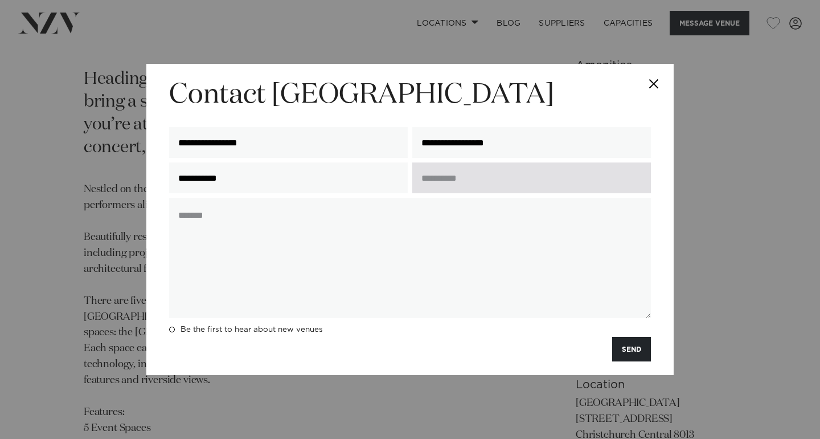
click at [460, 182] on input "text" at bounding box center [531, 177] width 239 height 31
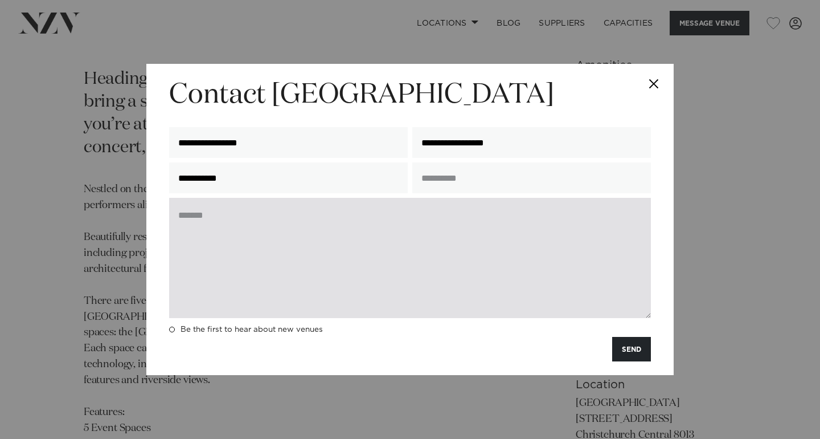
click at [447, 215] on textarea at bounding box center [410, 258] width 482 height 120
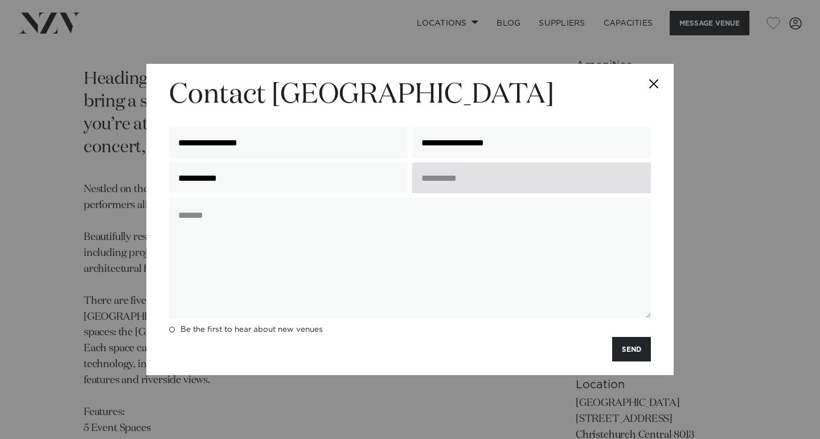
click at [465, 171] on input "text" at bounding box center [531, 177] width 239 height 31
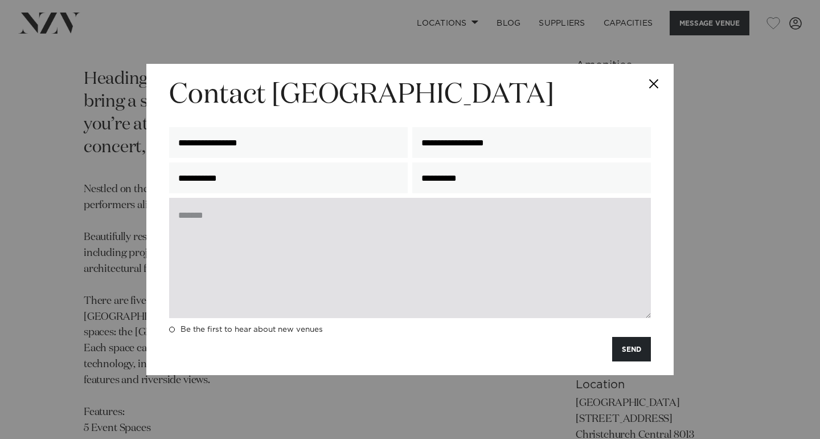
type input "**********"
click at [428, 211] on textarea at bounding box center [410, 258] width 482 height 120
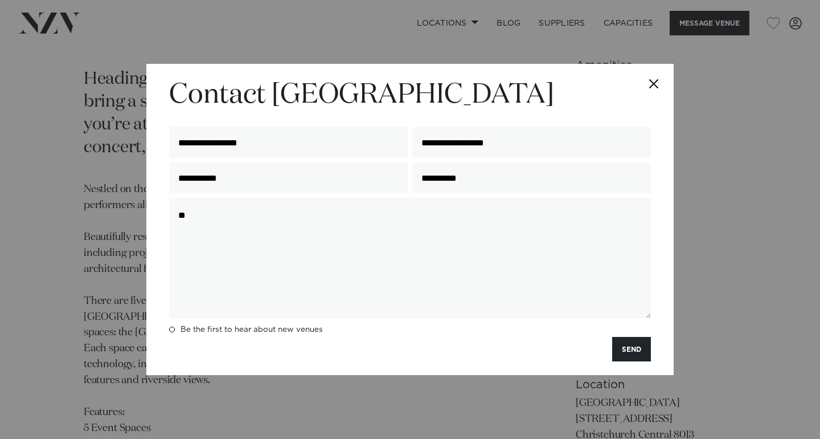
type textarea "*"
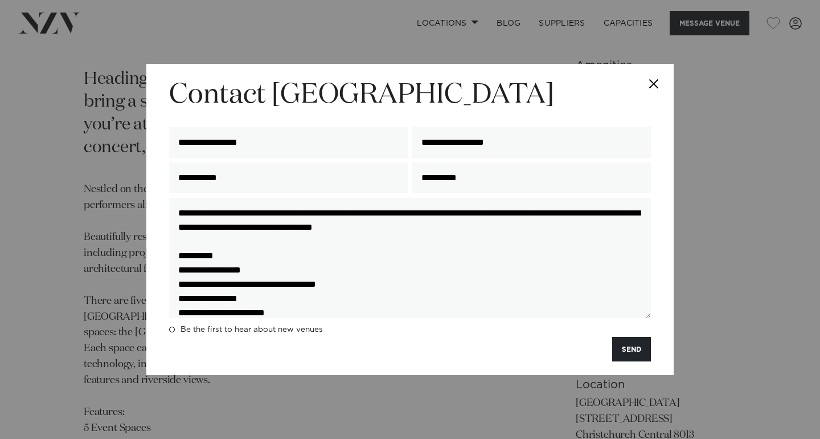
scroll to position [16, 0]
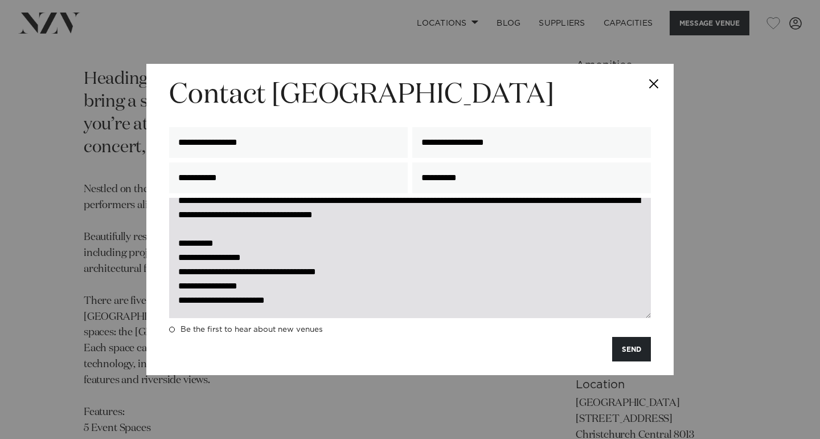
click at [246, 285] on textarea "**********" at bounding box center [410, 258] width 482 height 120
click at [310, 301] on textarea "**********" at bounding box center [410, 258] width 482 height 120
click at [183, 258] on textarea "**********" at bounding box center [410, 258] width 482 height 120
click at [323, 301] on textarea "**********" at bounding box center [410, 258] width 482 height 120
drag, startPoint x: 332, startPoint y: 272, endPoint x: 351, endPoint y: 277, distance: 19.5
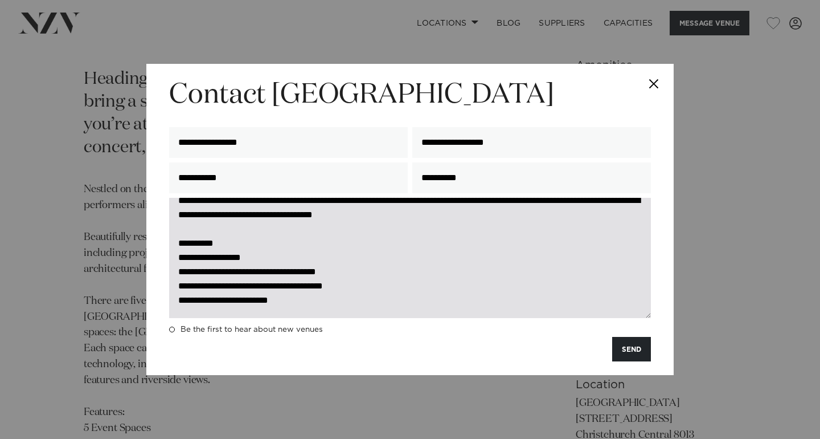
click at [332, 272] on textarea "**********" at bounding box center [410, 258] width 482 height 120
click at [252, 315] on textarea "**********" at bounding box center [410, 258] width 482 height 120
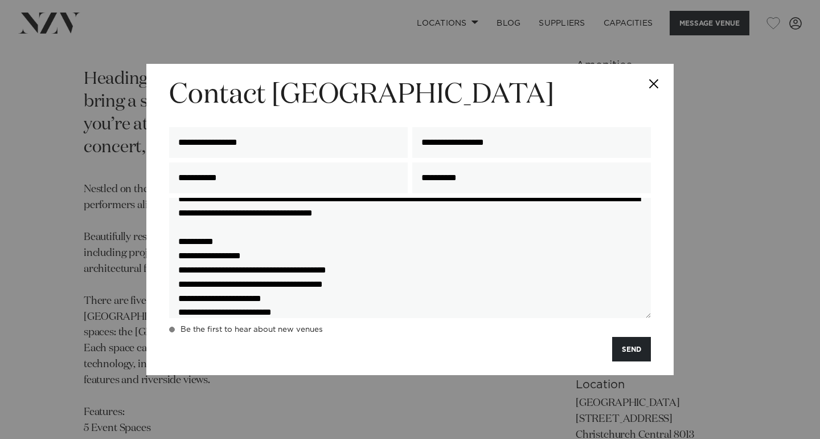
scroll to position [30, 0]
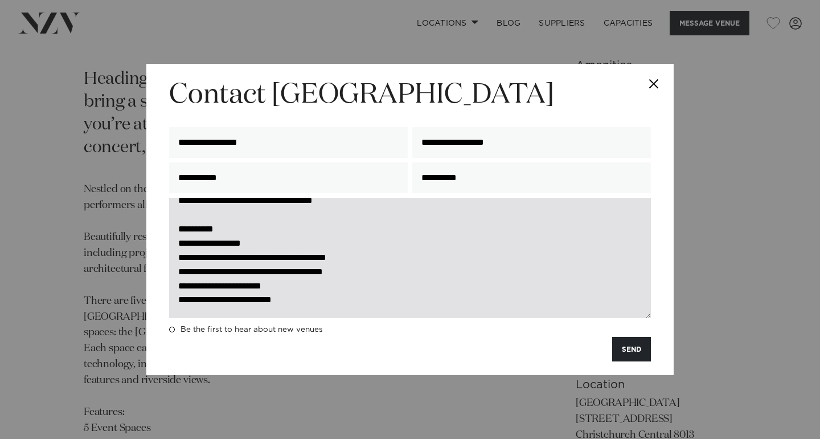
click at [353, 297] on textarea "**********" at bounding box center [410, 258] width 482 height 120
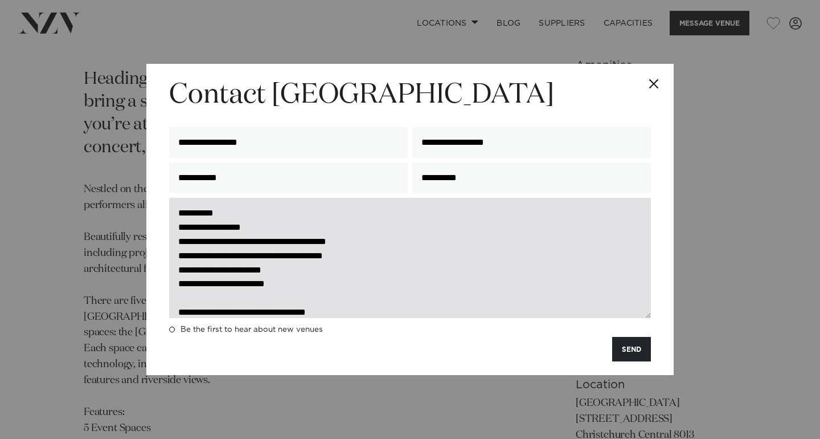
click at [339, 310] on textarea "**********" at bounding box center [410, 258] width 482 height 120
click at [312, 317] on textarea "**********" at bounding box center [410, 258] width 482 height 120
click at [314, 313] on textarea "**********" at bounding box center [410, 258] width 482 height 120
click at [330, 311] on textarea "**********" at bounding box center [410, 258] width 482 height 120
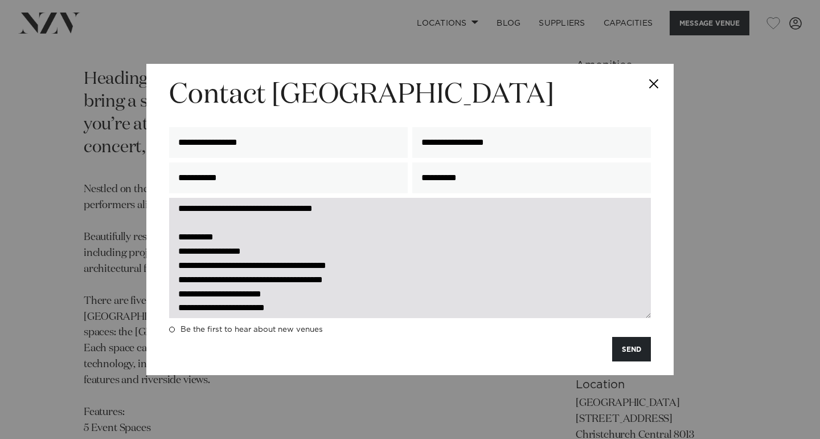
scroll to position [0, 0]
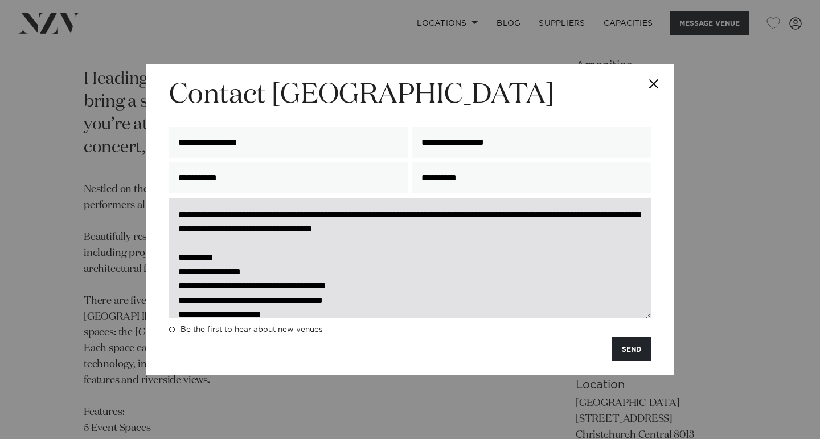
click at [300, 230] on textarea "**********" at bounding box center [410, 258] width 482 height 120
click at [321, 236] on textarea "**********" at bounding box center [410, 258] width 482 height 120
click at [498, 232] on textarea "**********" at bounding box center [410, 258] width 482 height 120
click at [444, 253] on textarea "**********" at bounding box center [410, 258] width 482 height 120
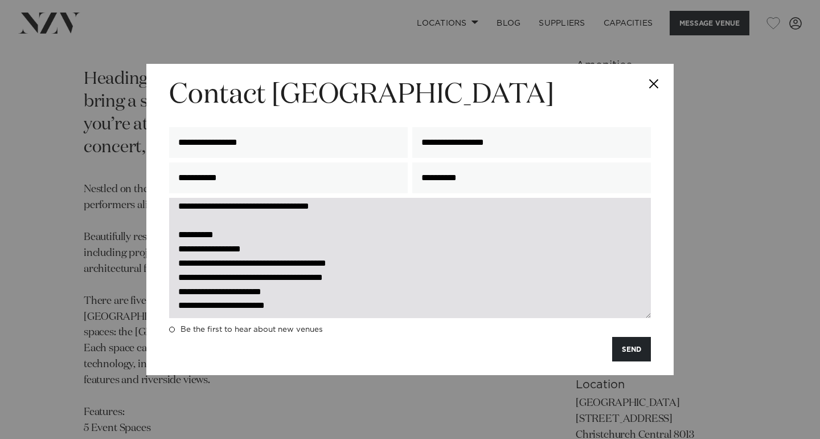
scroll to position [46, 0]
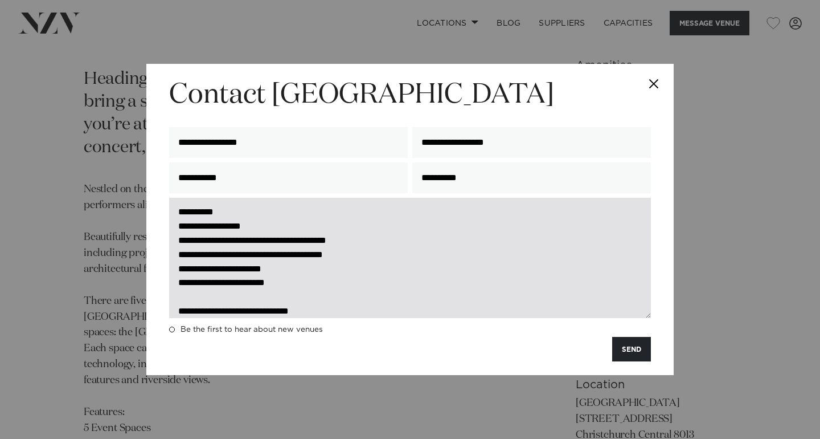
click at [302, 270] on textarea "**********" at bounding box center [410, 258] width 482 height 120
click at [183, 284] on textarea "**********" at bounding box center [410, 258] width 482 height 120
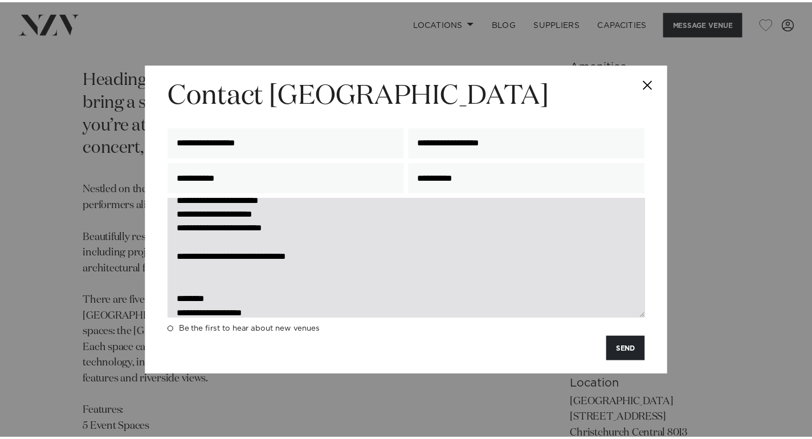
scroll to position [137, 0]
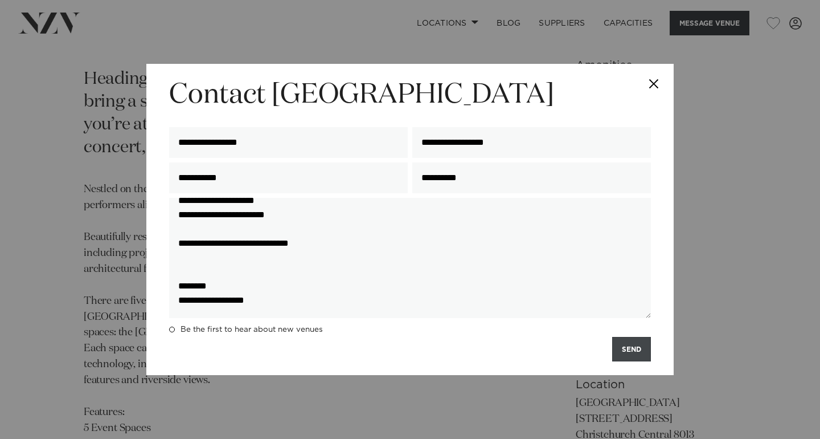
type textarea "**********"
click at [625, 353] on button "SEND" at bounding box center [631, 349] width 39 height 24
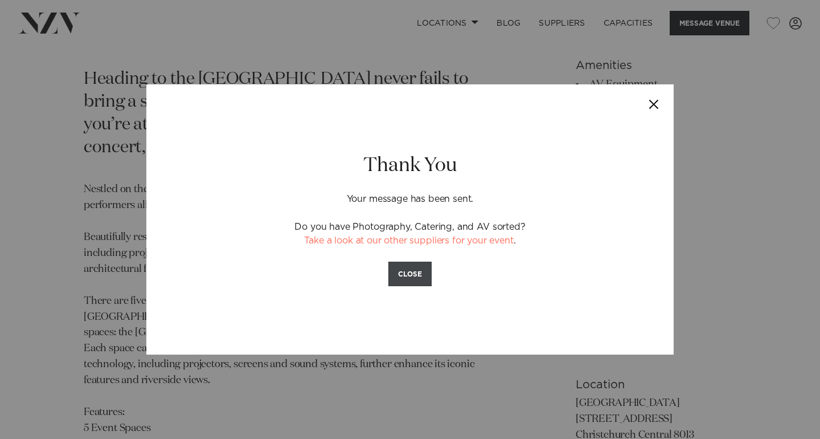
click at [417, 276] on button "CLOSE" at bounding box center [409, 273] width 43 height 24
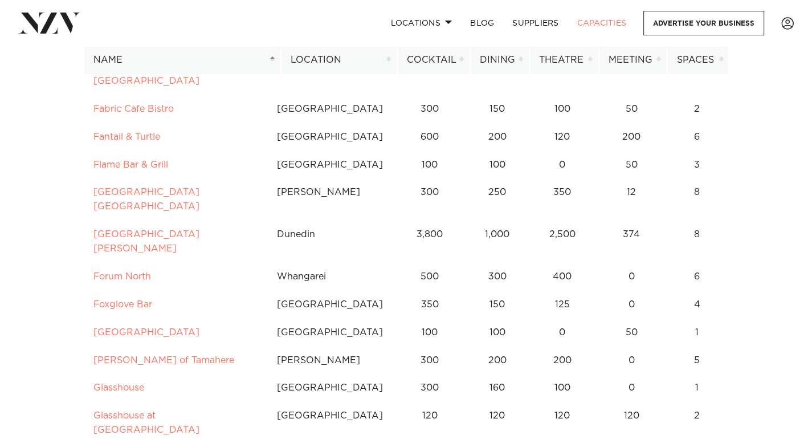
scroll to position [2436, 0]
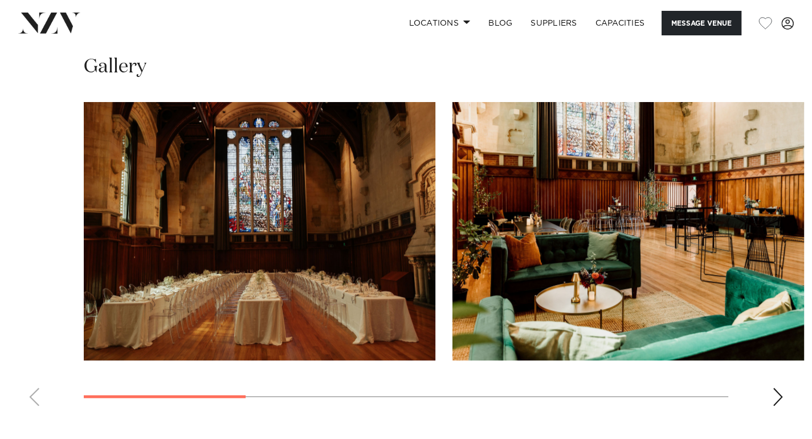
scroll to position [1035, 0]
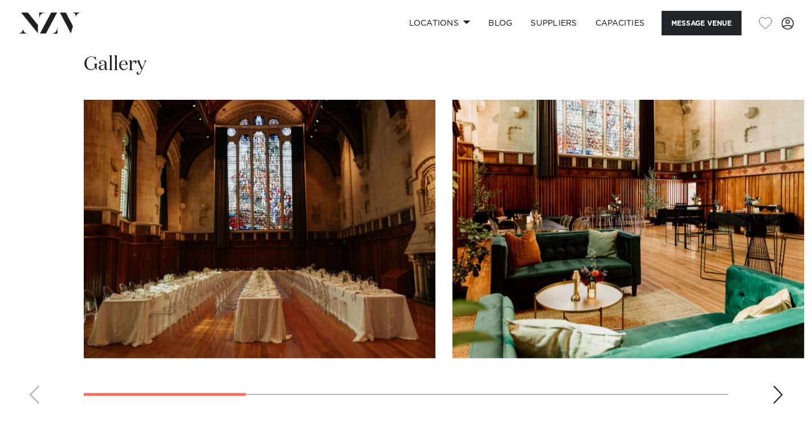
click at [777, 385] on div "Next slide" at bounding box center [777, 394] width 11 height 18
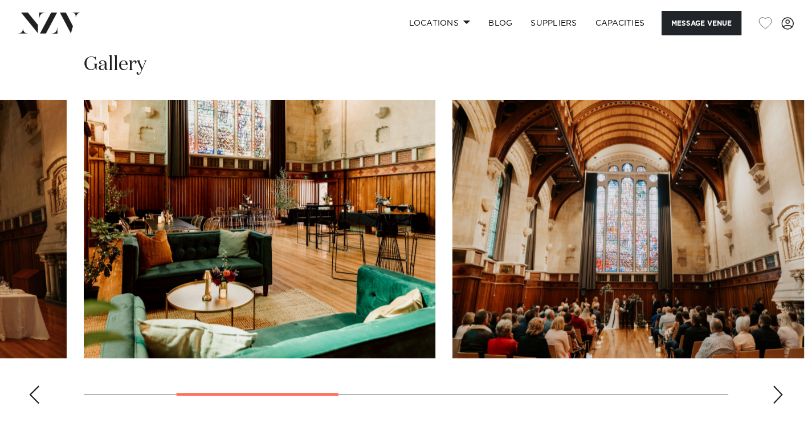
click at [777, 385] on div "Next slide" at bounding box center [777, 394] width 11 height 18
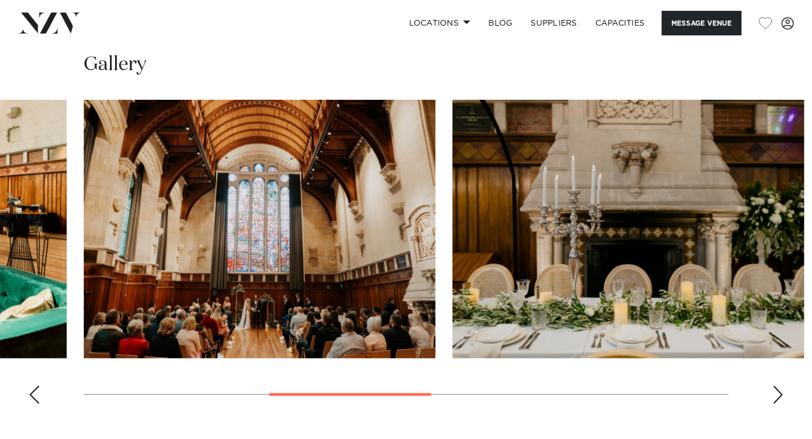
click at [777, 385] on div "Next slide" at bounding box center [777, 394] width 11 height 18
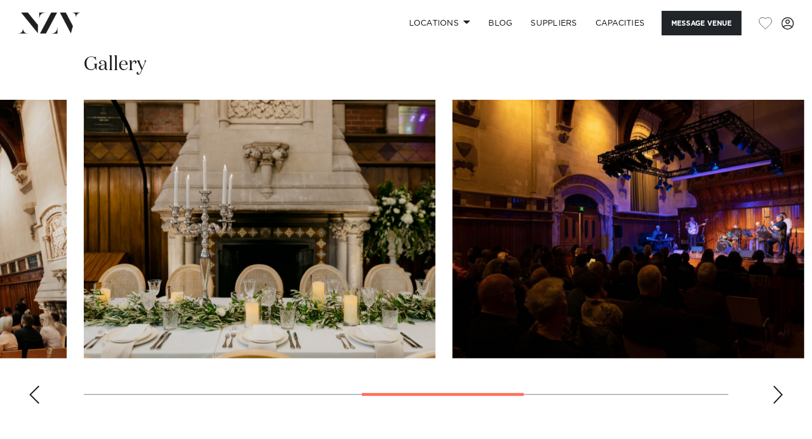
click at [777, 385] on div "Next slide" at bounding box center [777, 394] width 11 height 18
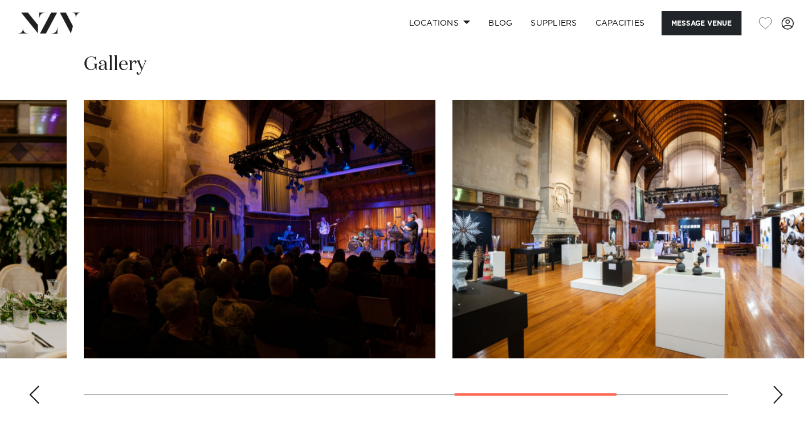
click at [777, 385] on div "Next slide" at bounding box center [777, 394] width 11 height 18
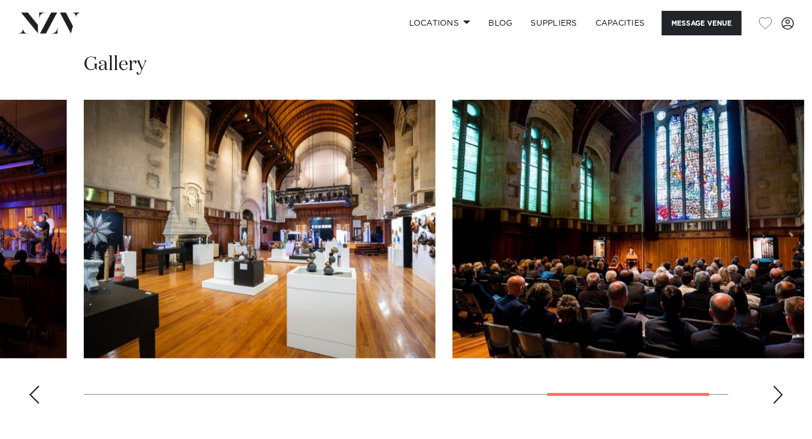
click at [777, 385] on div "Next slide" at bounding box center [777, 394] width 11 height 18
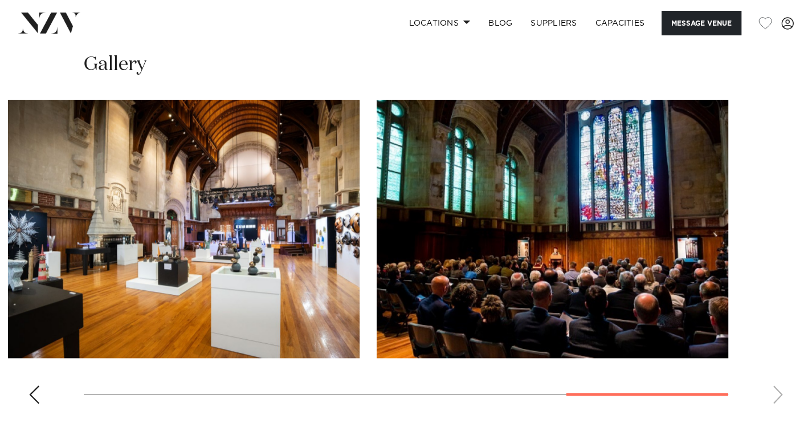
click at [777, 362] on swiper-container at bounding box center [406, 256] width 812 height 313
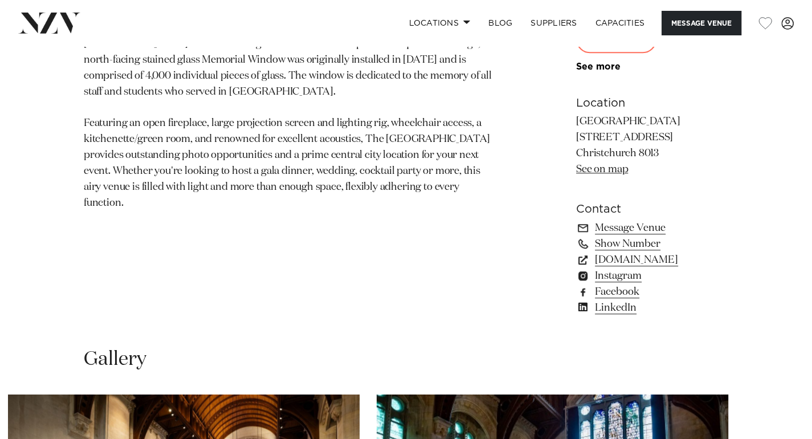
scroll to position [728, 0]
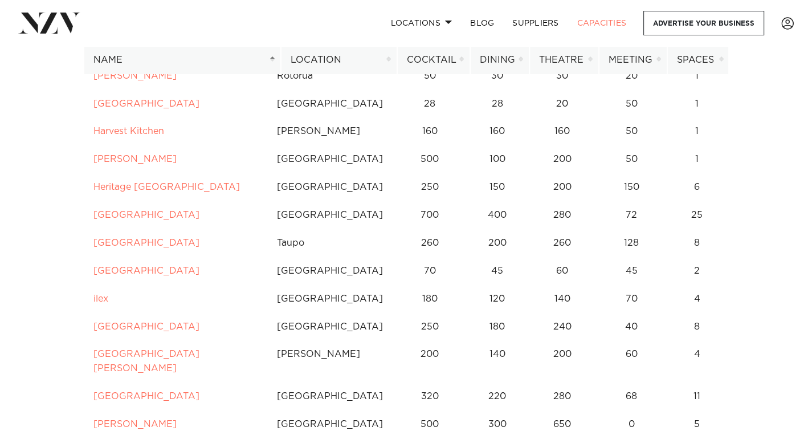
scroll to position [3108, 0]
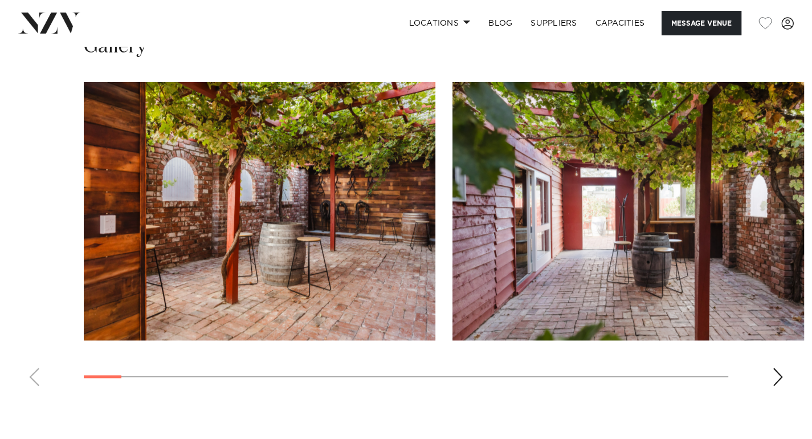
scroll to position [1125, 0]
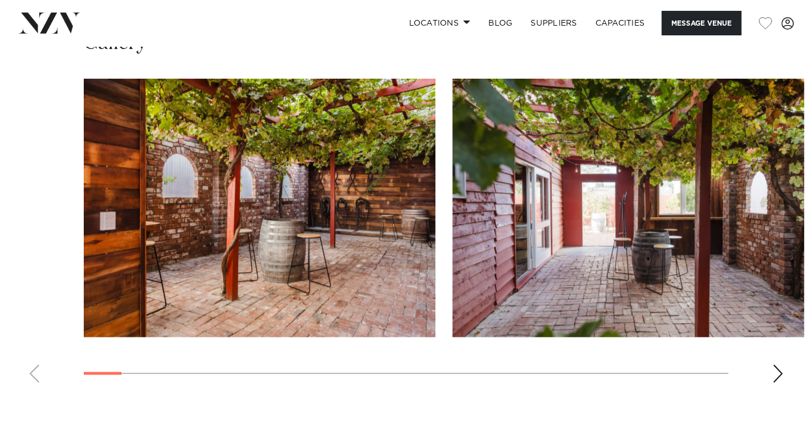
click at [776, 372] on div "Next slide" at bounding box center [777, 373] width 11 height 18
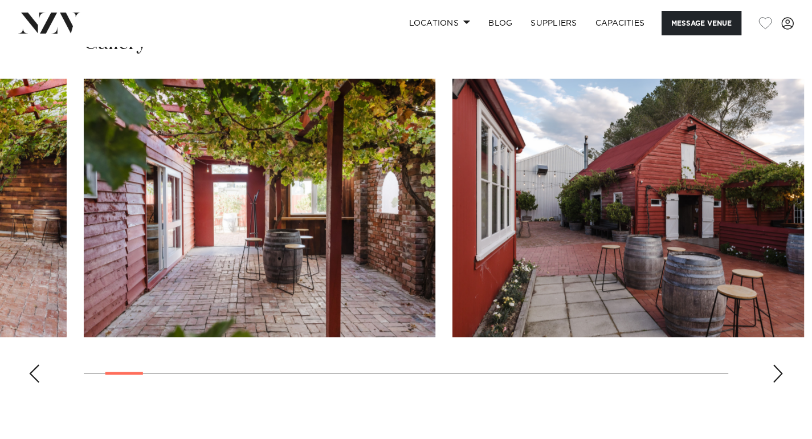
click at [776, 372] on div "Next slide" at bounding box center [777, 373] width 11 height 18
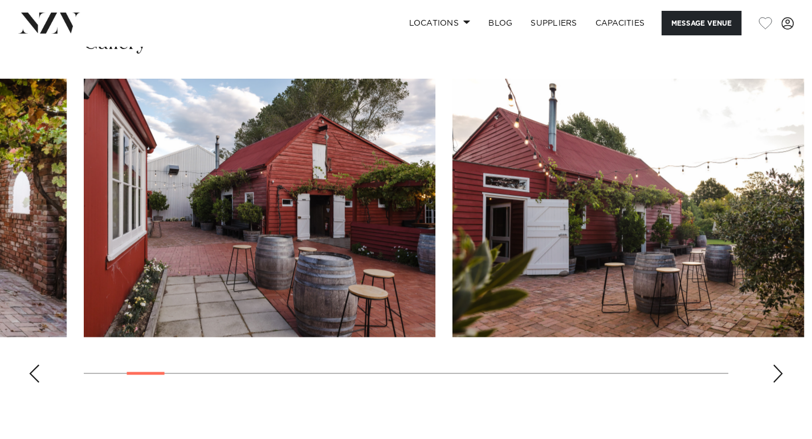
click at [776, 372] on div "Next slide" at bounding box center [777, 373] width 11 height 18
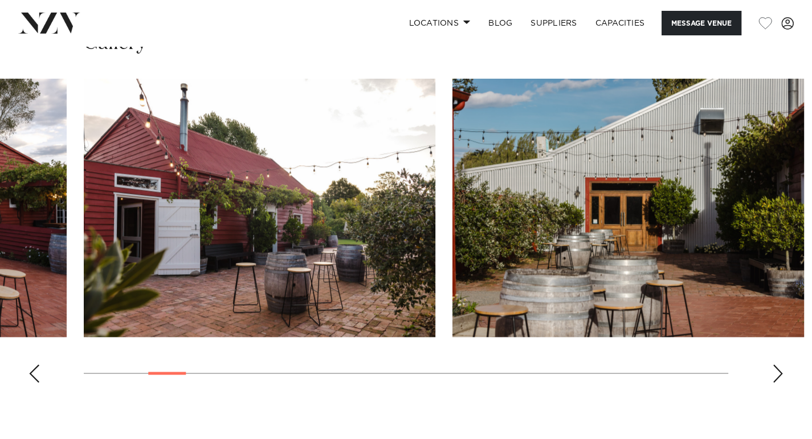
click at [776, 372] on div "Next slide" at bounding box center [777, 373] width 11 height 18
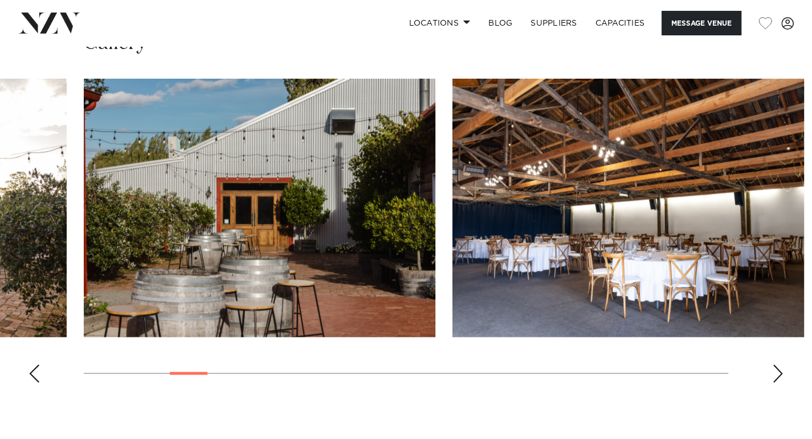
click at [780, 374] on div "Next slide" at bounding box center [777, 373] width 11 height 18
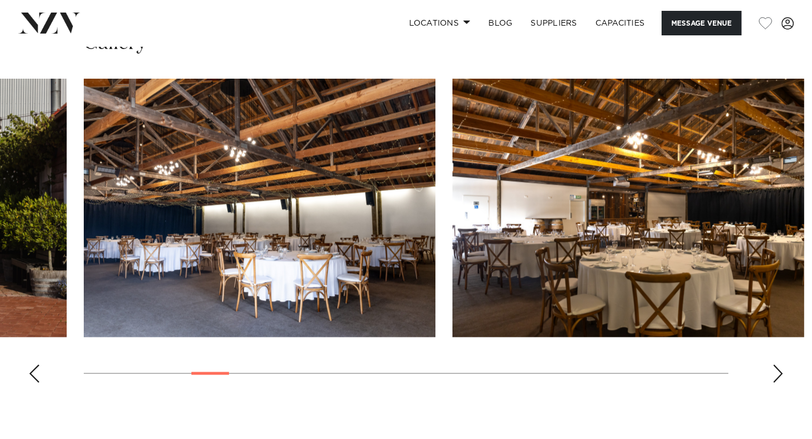
click at [780, 374] on div "Next slide" at bounding box center [777, 373] width 11 height 18
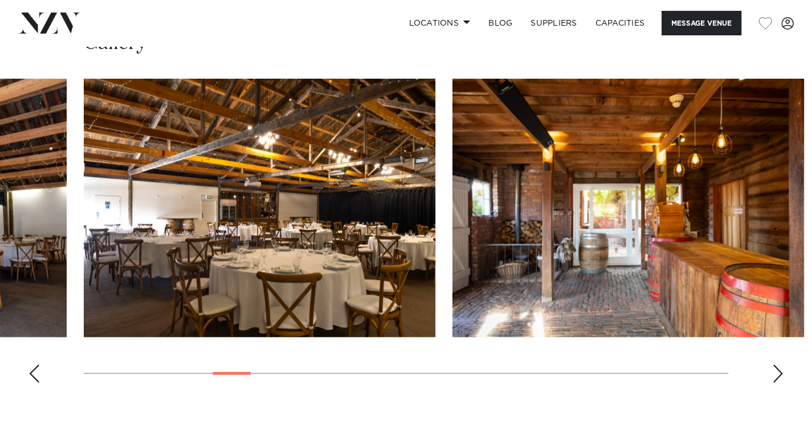
click at [779, 372] on div "Next slide" at bounding box center [777, 373] width 11 height 18
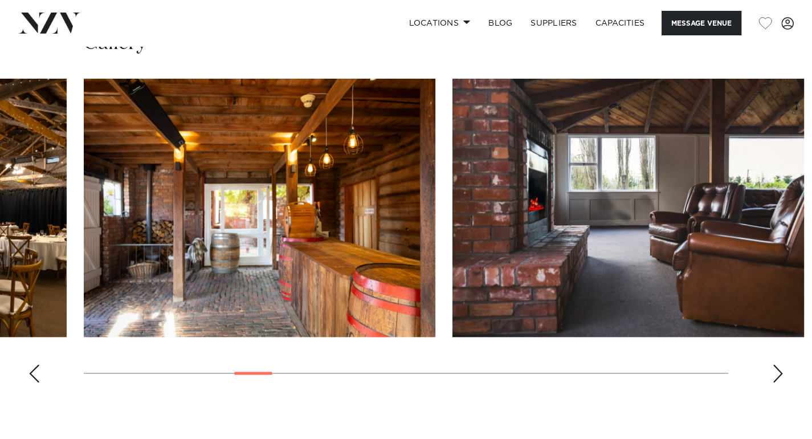
click at [779, 372] on div "Next slide" at bounding box center [777, 373] width 11 height 18
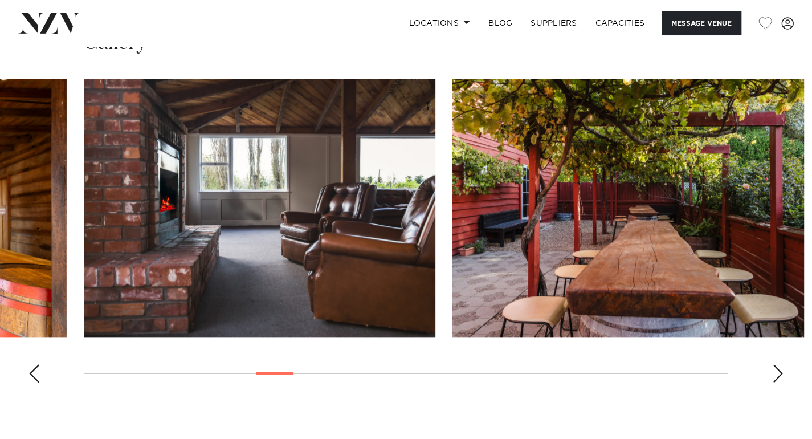
click at [779, 372] on div "Next slide" at bounding box center [777, 373] width 11 height 18
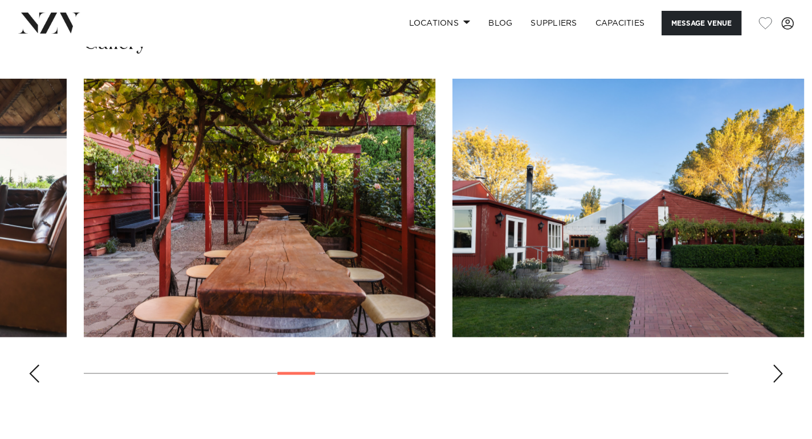
click at [779, 372] on div "Next slide" at bounding box center [777, 373] width 11 height 18
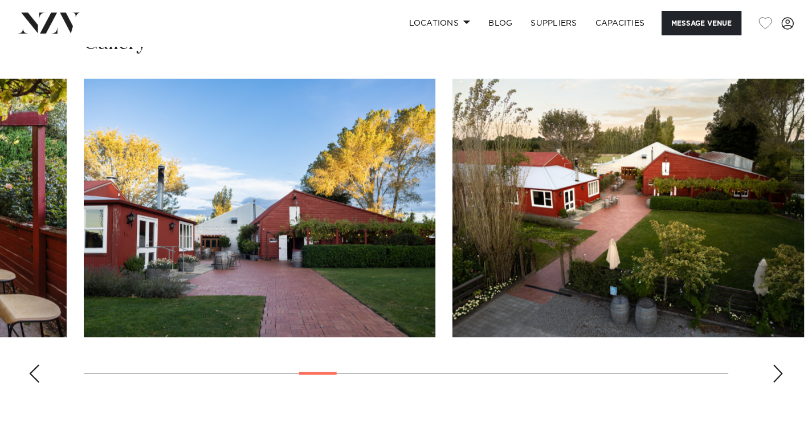
click at [779, 372] on div "Next slide" at bounding box center [777, 373] width 11 height 18
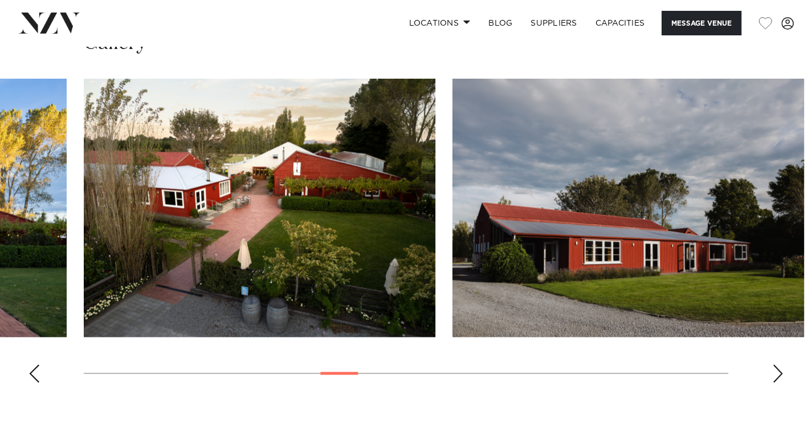
click at [779, 372] on div "Next slide" at bounding box center [777, 373] width 11 height 18
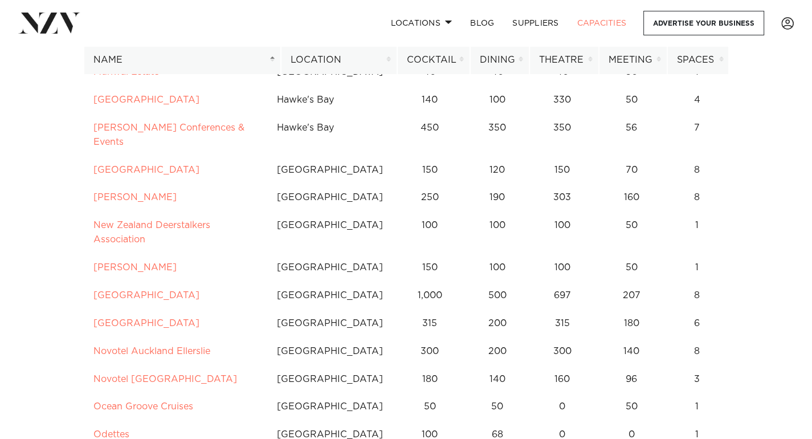
scroll to position [4331, 0]
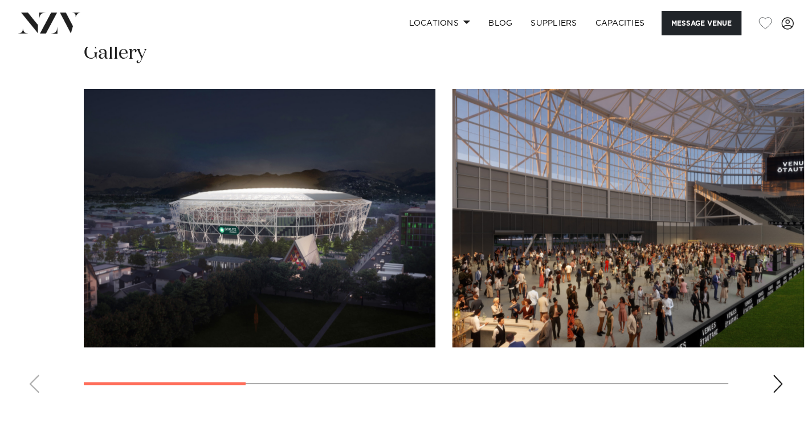
scroll to position [1154, 0]
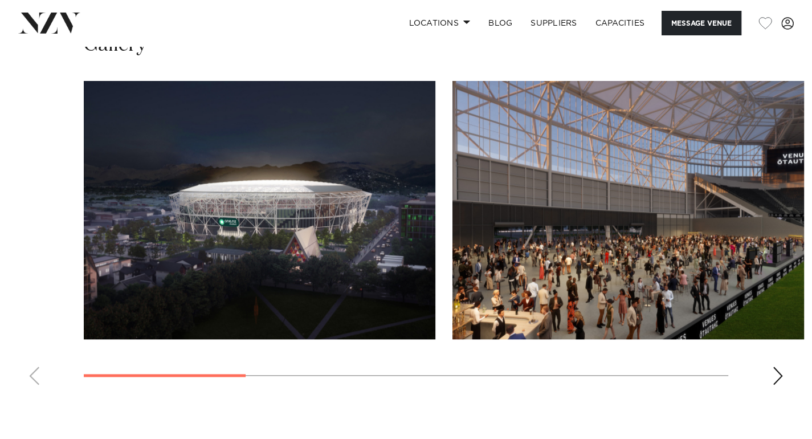
click at [776, 384] on div "Next slide" at bounding box center [777, 375] width 11 height 18
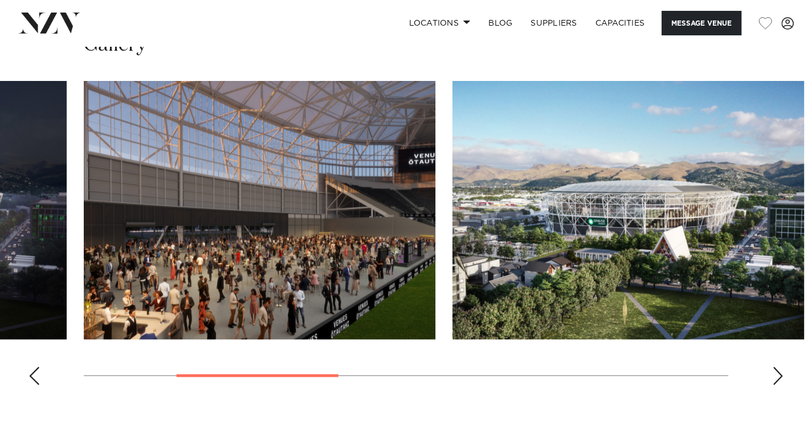
click at [776, 384] on div "Next slide" at bounding box center [777, 375] width 11 height 18
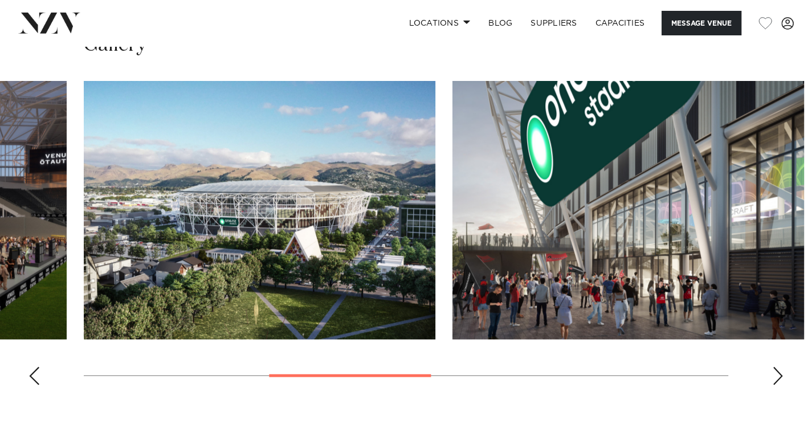
click at [776, 384] on div "Next slide" at bounding box center [777, 375] width 11 height 18
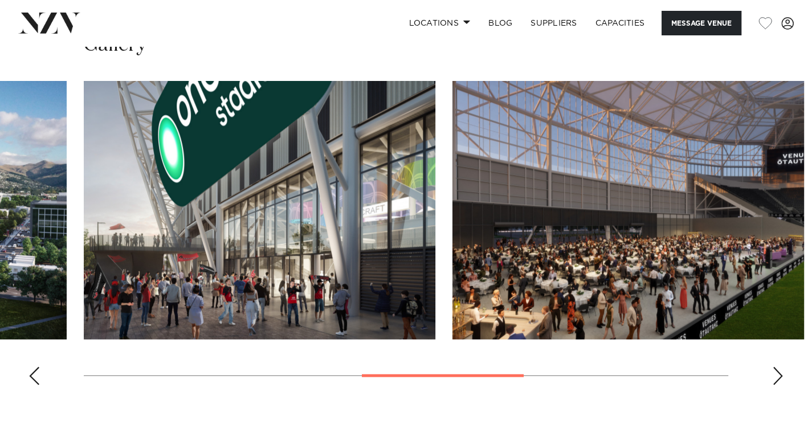
click at [778, 384] on div "Next slide" at bounding box center [777, 375] width 11 height 18
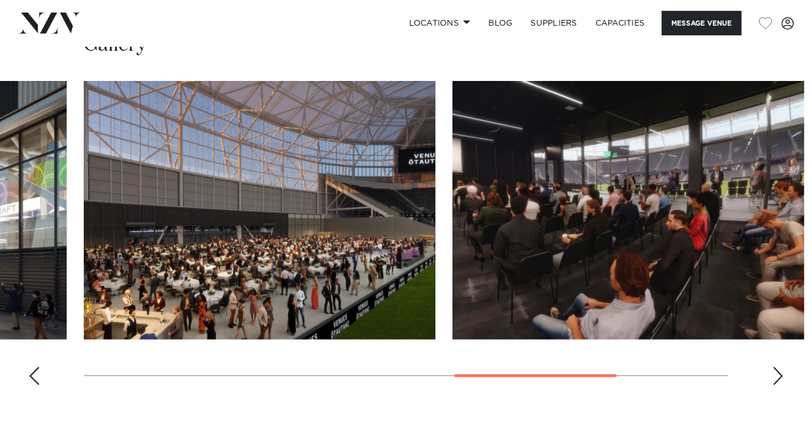
click at [776, 384] on div "Next slide" at bounding box center [777, 375] width 11 height 18
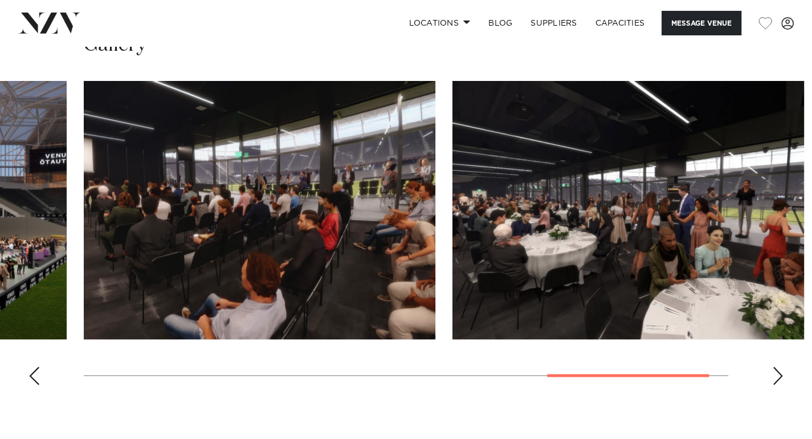
click at [776, 384] on div "Next slide" at bounding box center [777, 375] width 11 height 18
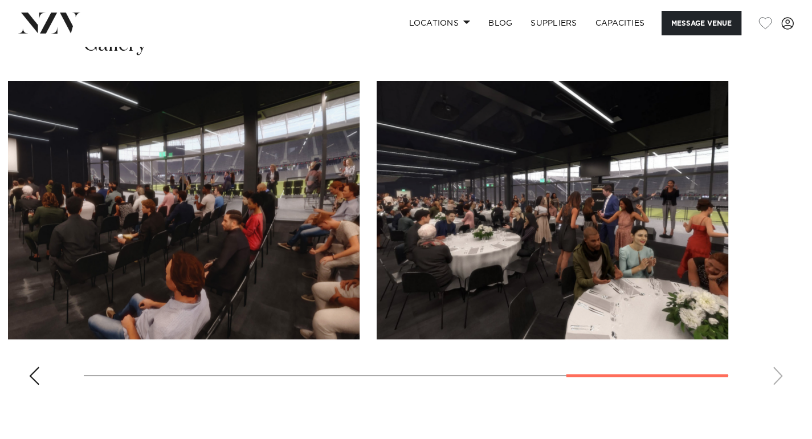
click at [776, 392] on swiper-container at bounding box center [406, 237] width 812 height 313
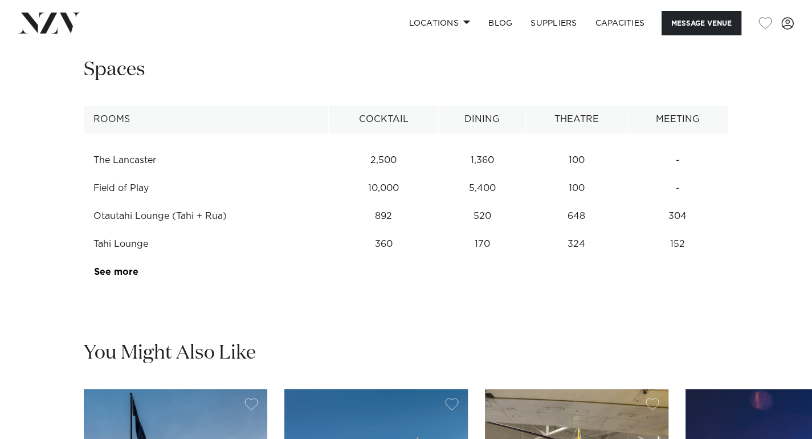
scroll to position [1541, 0]
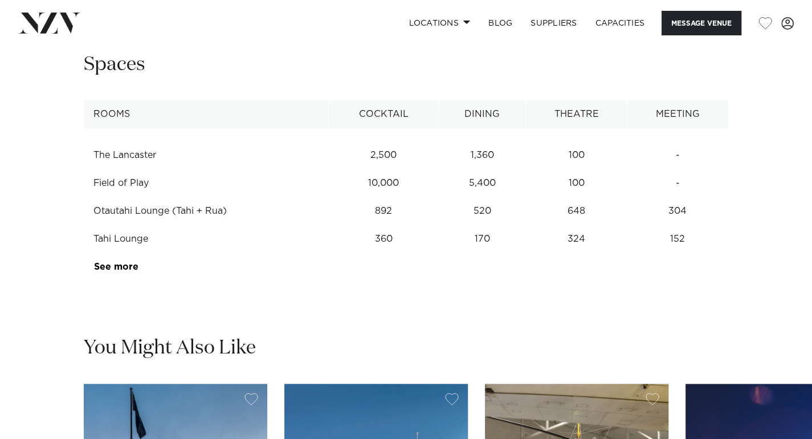
click at [154, 225] on td "Otautahi Lounge (Tahi + Rua)" at bounding box center [206, 211] width 244 height 28
click at [155, 225] on td "Otautahi Lounge (Tahi + Rua)" at bounding box center [206, 211] width 244 height 28
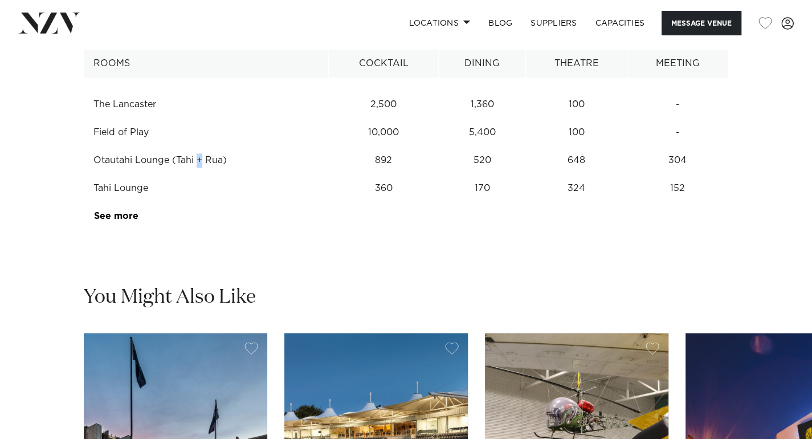
scroll to position [1430, 0]
